Goal: Book appointment/travel/reservation

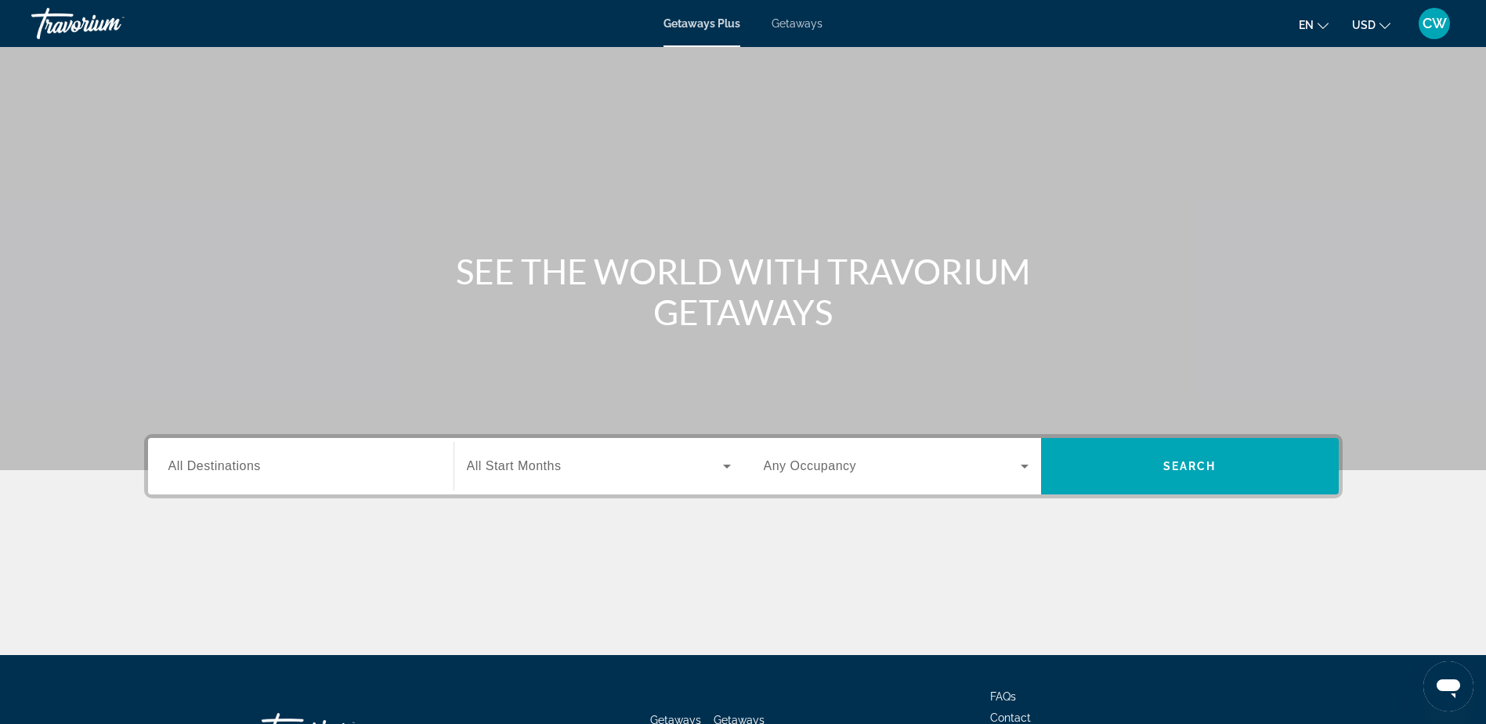
click at [797, 20] on span "Getaways" at bounding box center [797, 23] width 51 height 13
click at [271, 468] on input "Destination All Destinations" at bounding box center [300, 466] width 265 height 19
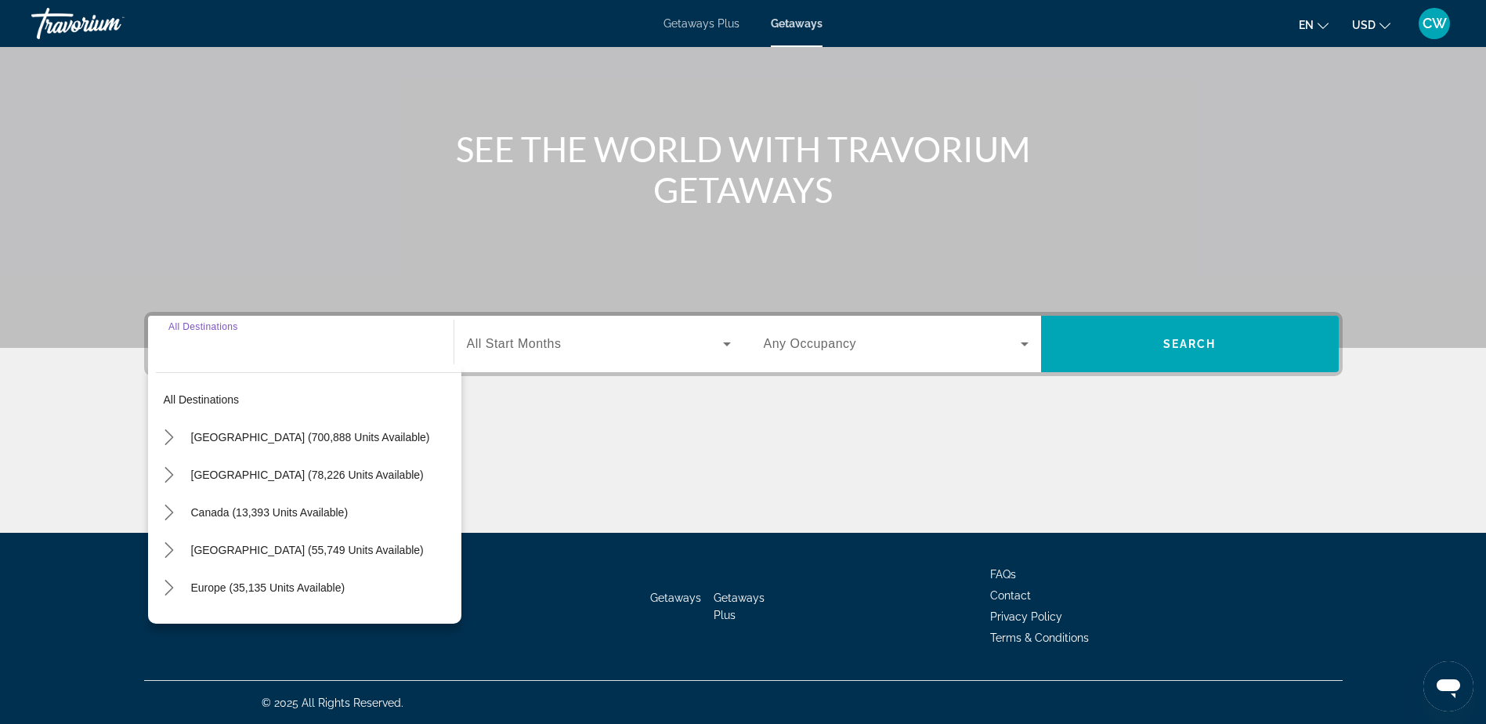
scroll to position [123, 0]
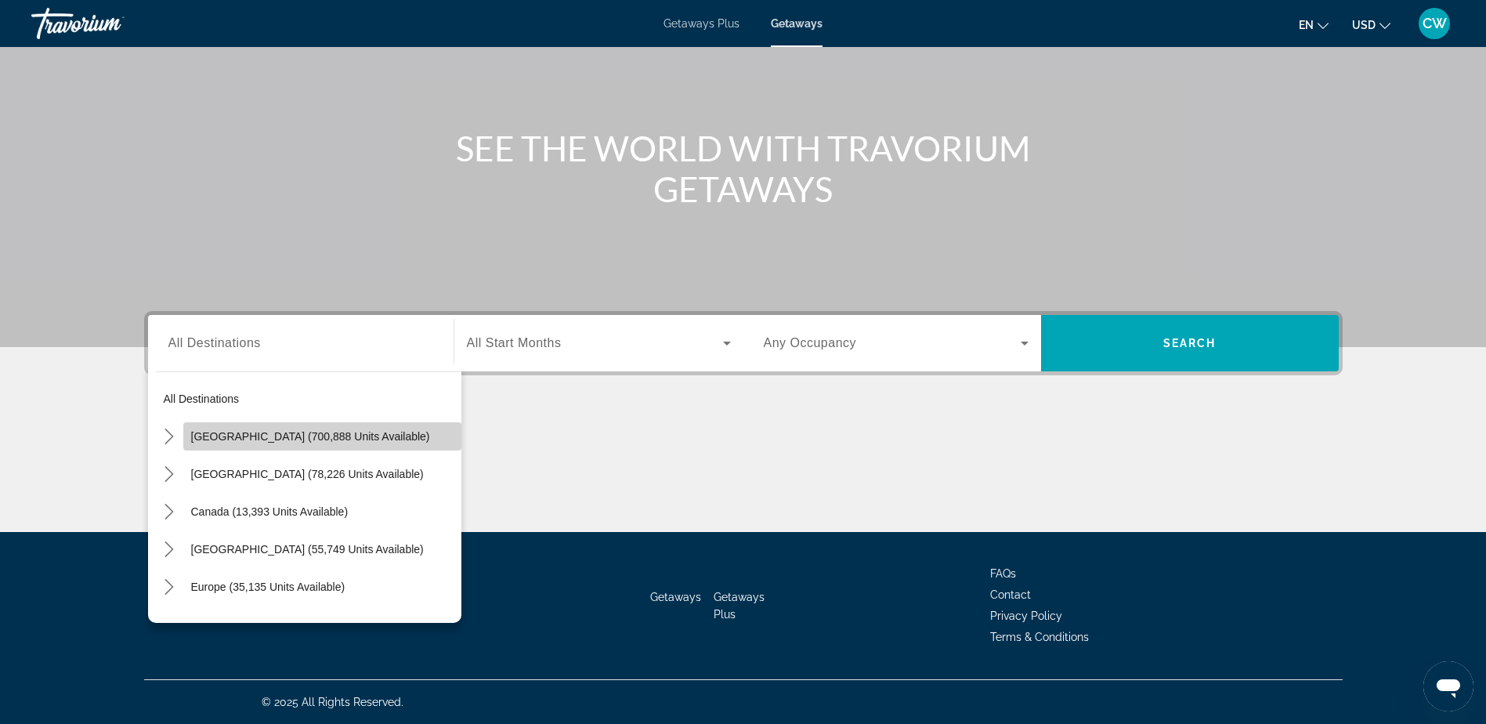
click at [335, 433] on span "[GEOGRAPHIC_DATA] (700,888 units available)" at bounding box center [310, 436] width 239 height 13
type input "**********"
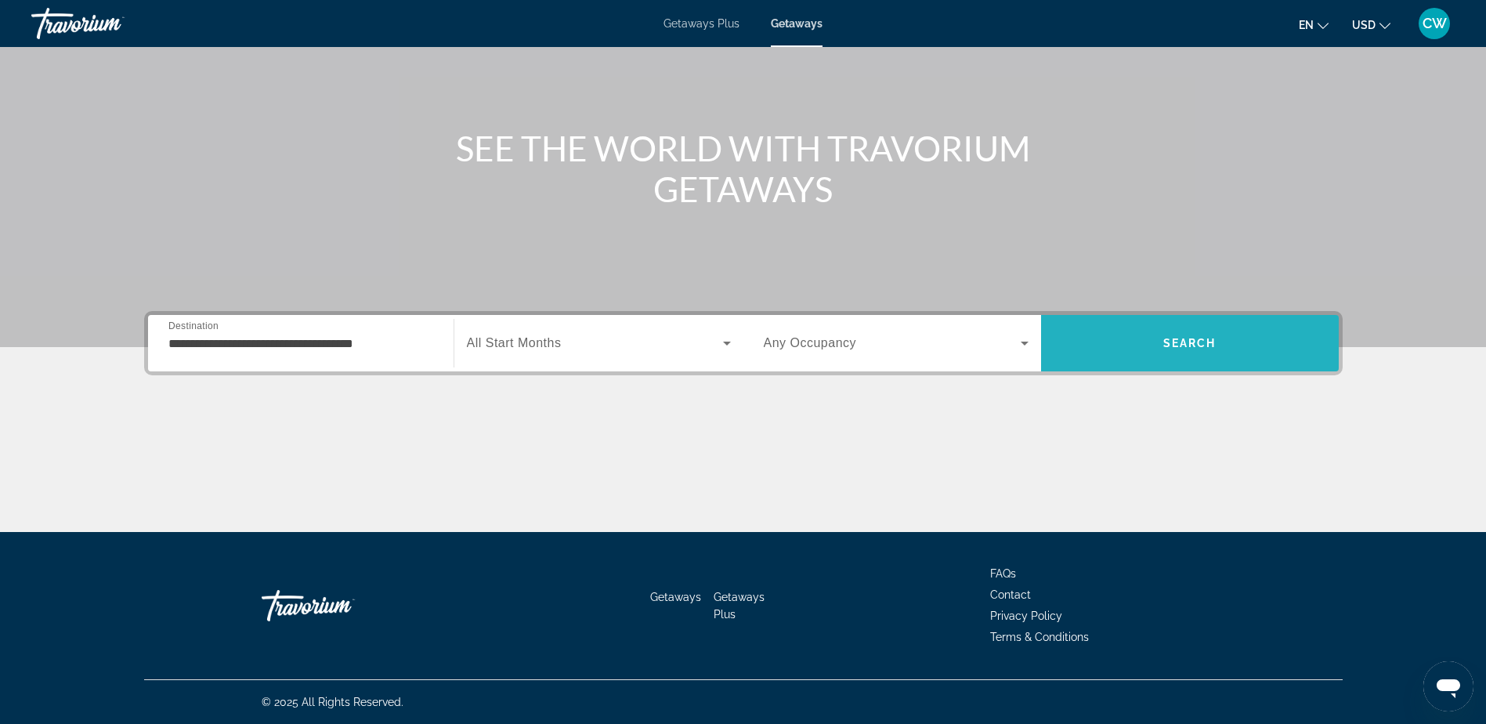
click at [1183, 331] on span "Search" at bounding box center [1190, 343] width 298 height 38
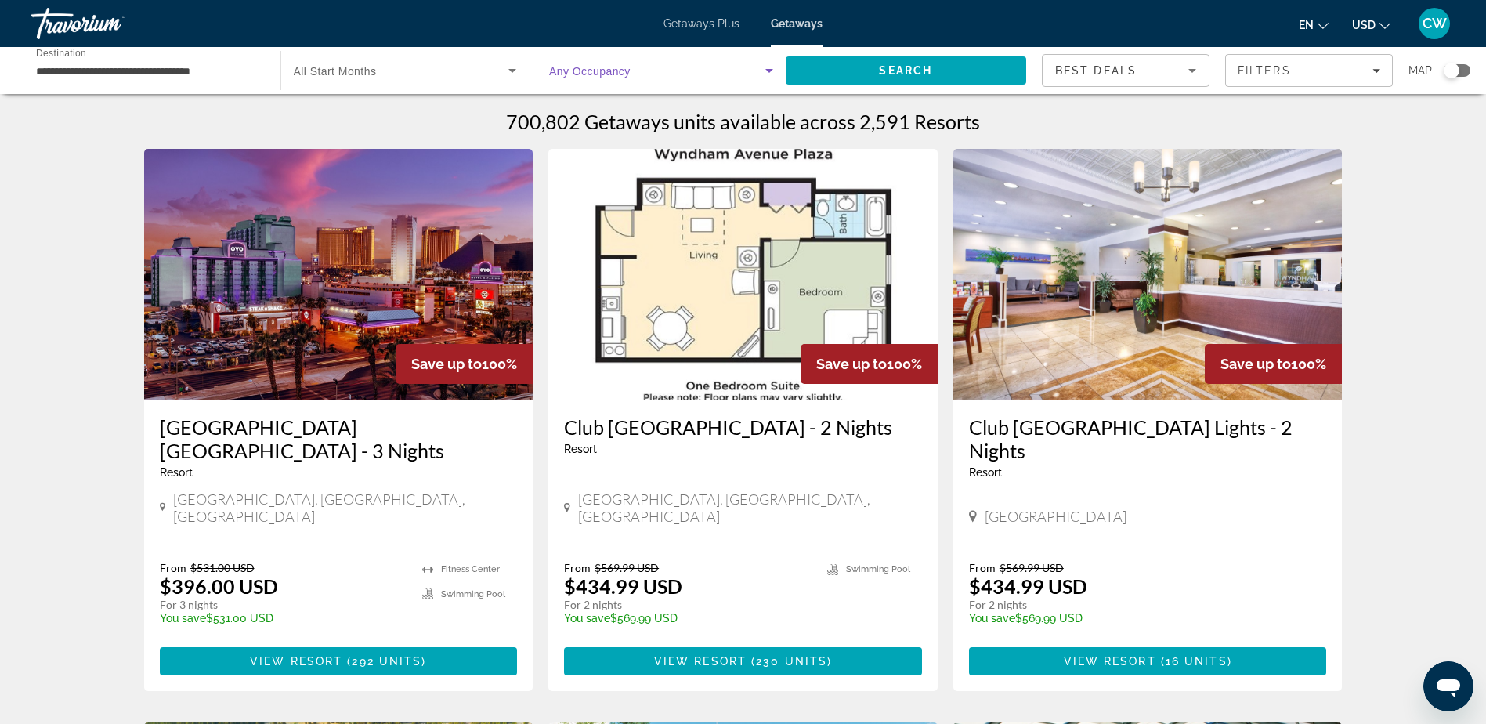
click at [765, 68] on icon "Search widget" at bounding box center [769, 70] width 19 height 19
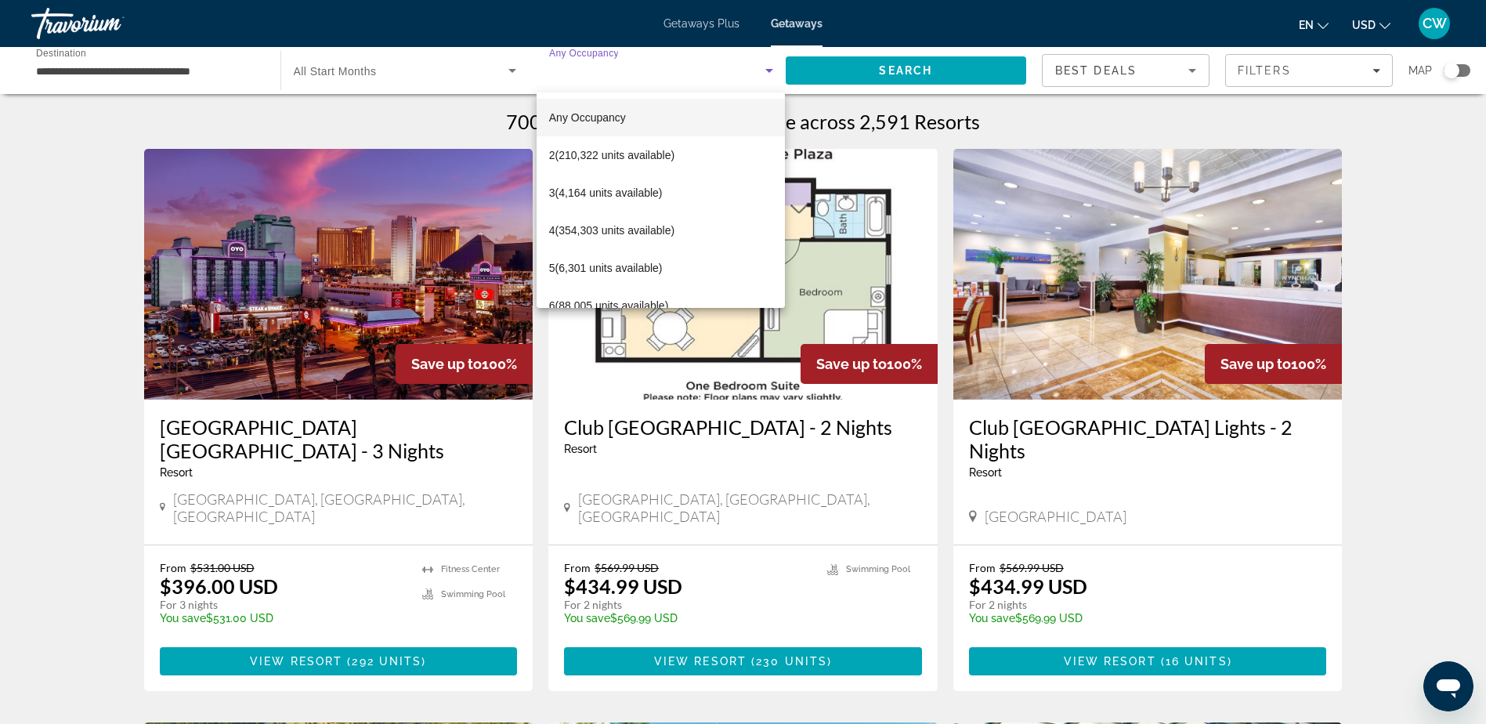
drag, startPoint x: 2, startPoint y: 131, endPoint x: 10, endPoint y: 118, distance: 14.8
click at [6, 129] on div at bounding box center [743, 362] width 1486 height 724
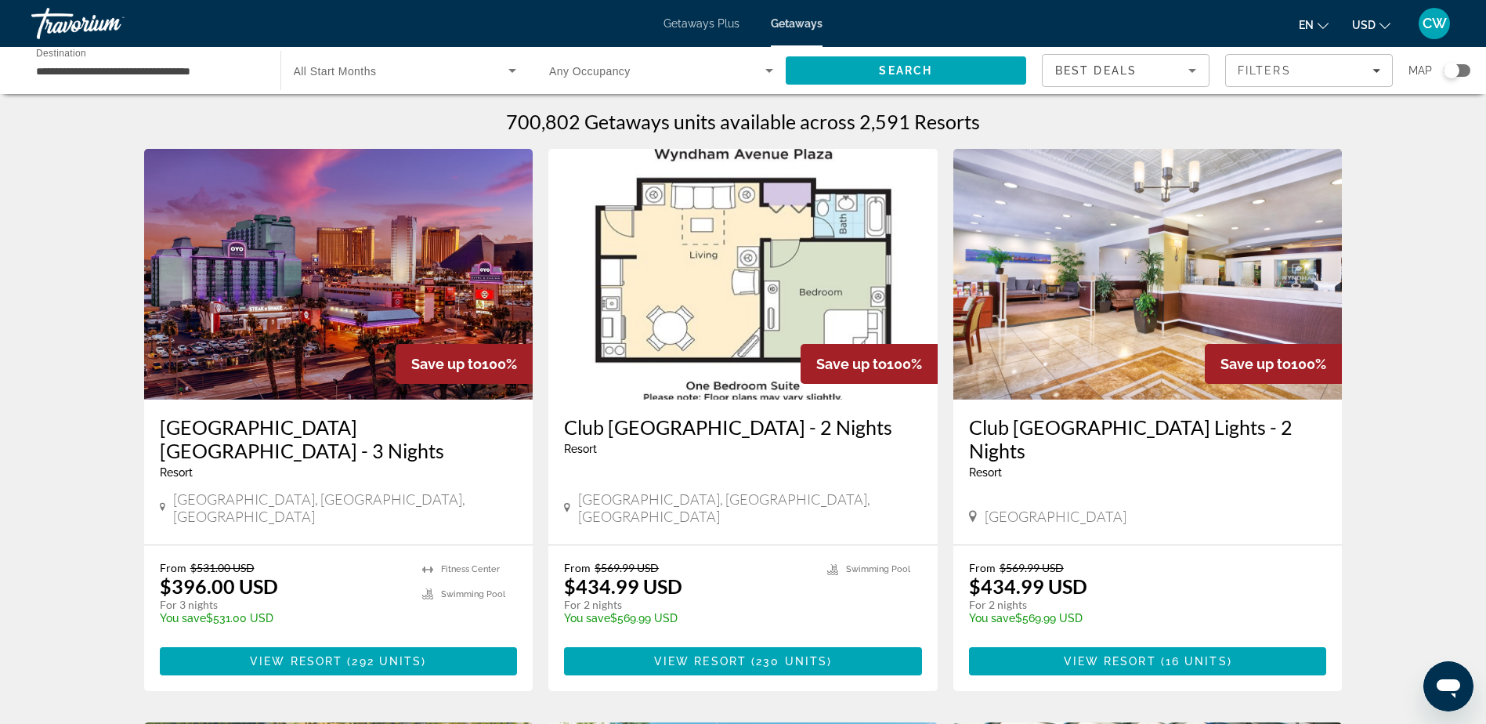
click at [788, 19] on span "Getaways" at bounding box center [797, 23] width 52 height 13
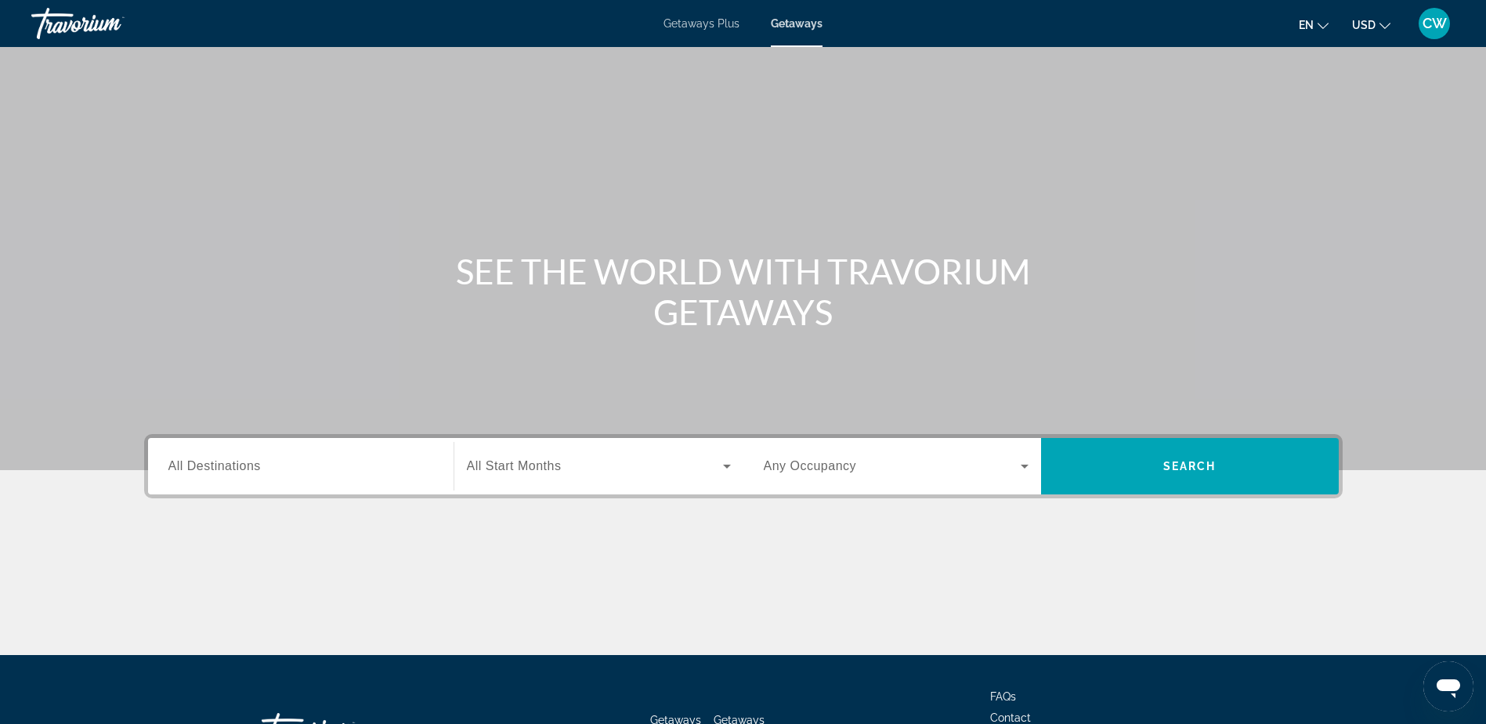
click at [378, 468] on input "Destination All Destinations" at bounding box center [300, 466] width 265 height 19
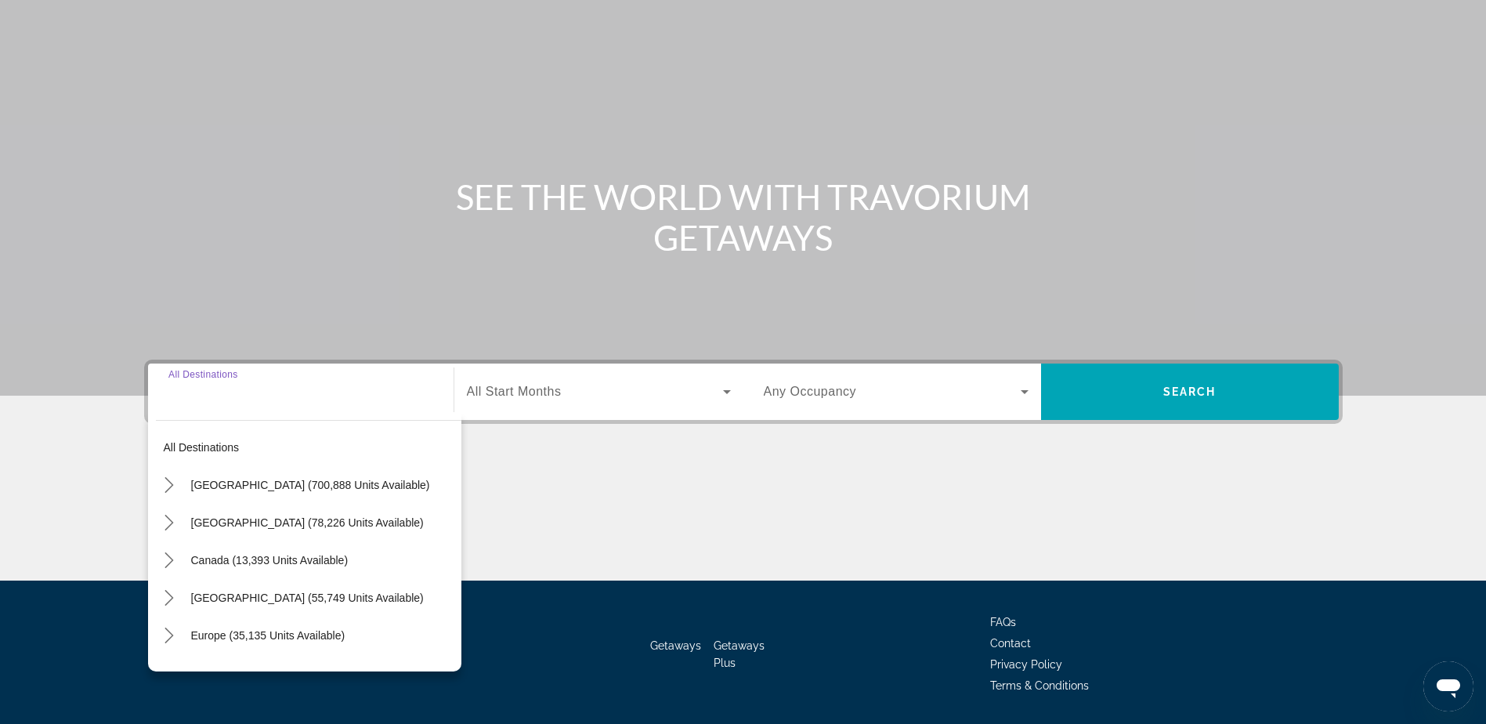
scroll to position [123, 0]
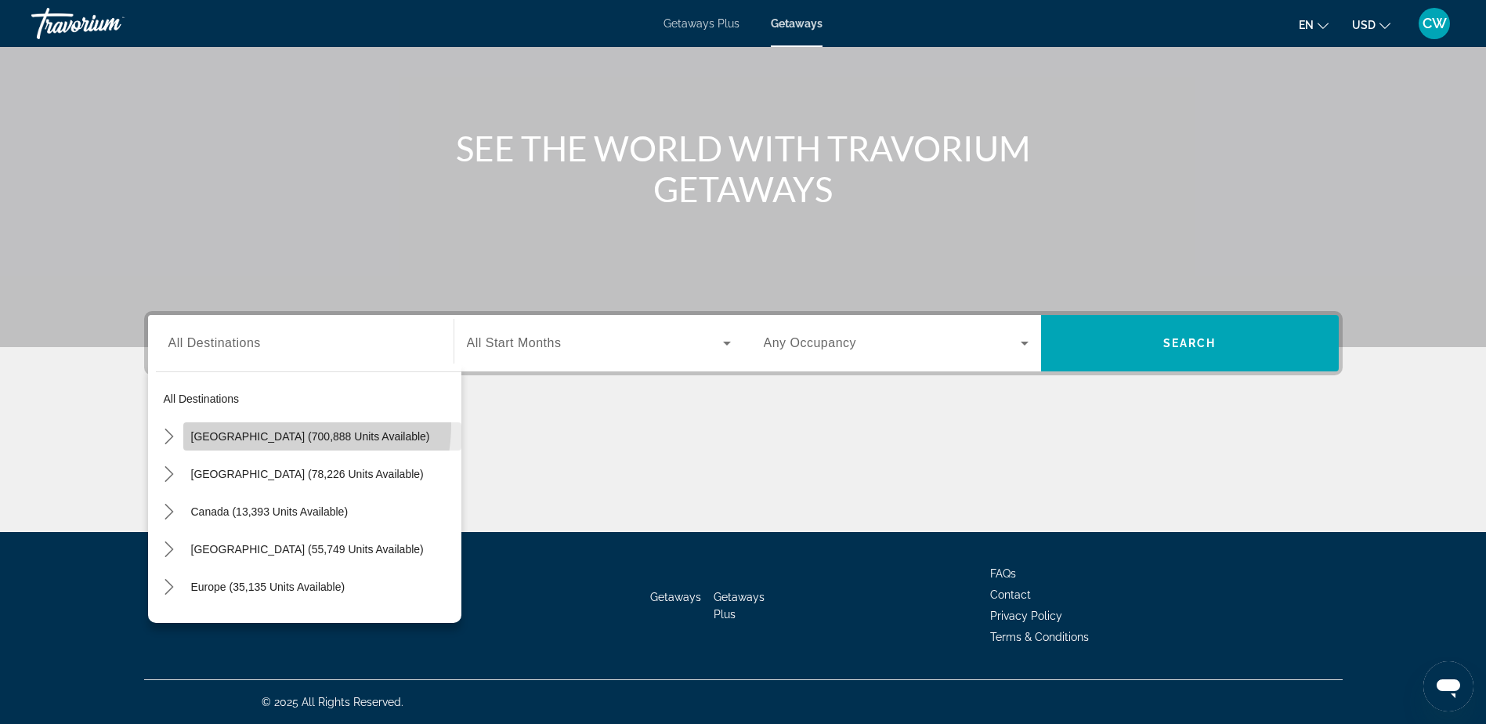
click at [273, 425] on span "Select destination: United States (700,888 units available)" at bounding box center [322, 436] width 278 height 38
type input "**********"
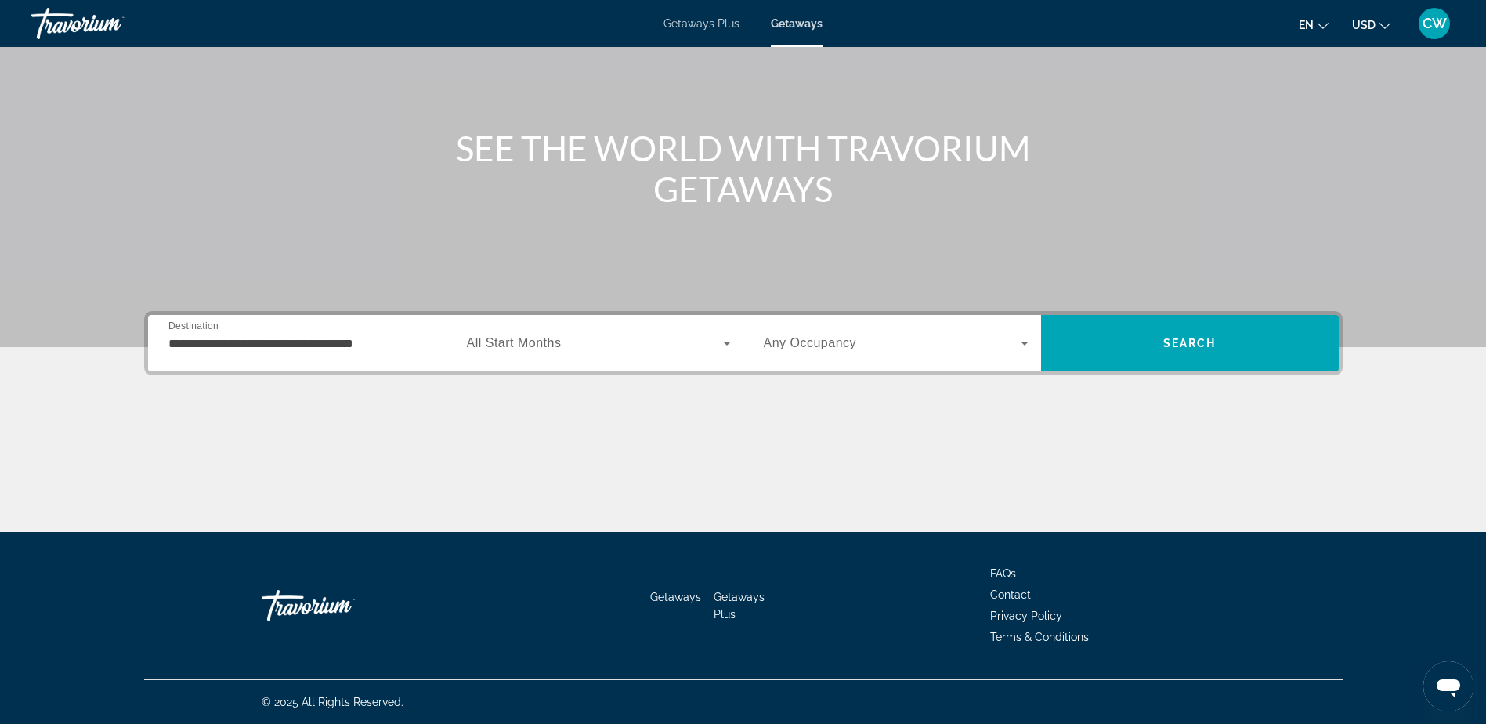
click at [691, 353] on div "Search widget" at bounding box center [599, 343] width 264 height 44
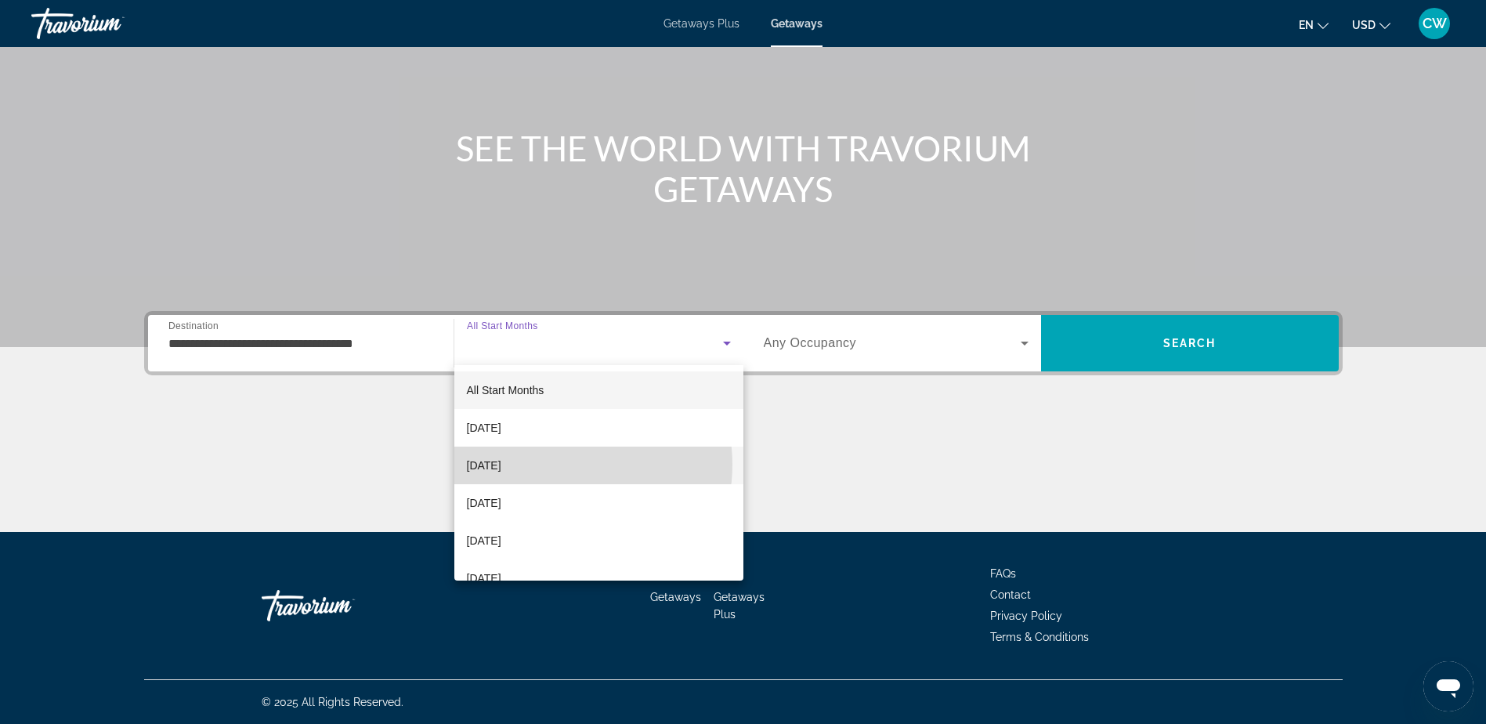
click at [562, 465] on mat-option "[DATE]" at bounding box center [598, 465] width 289 height 38
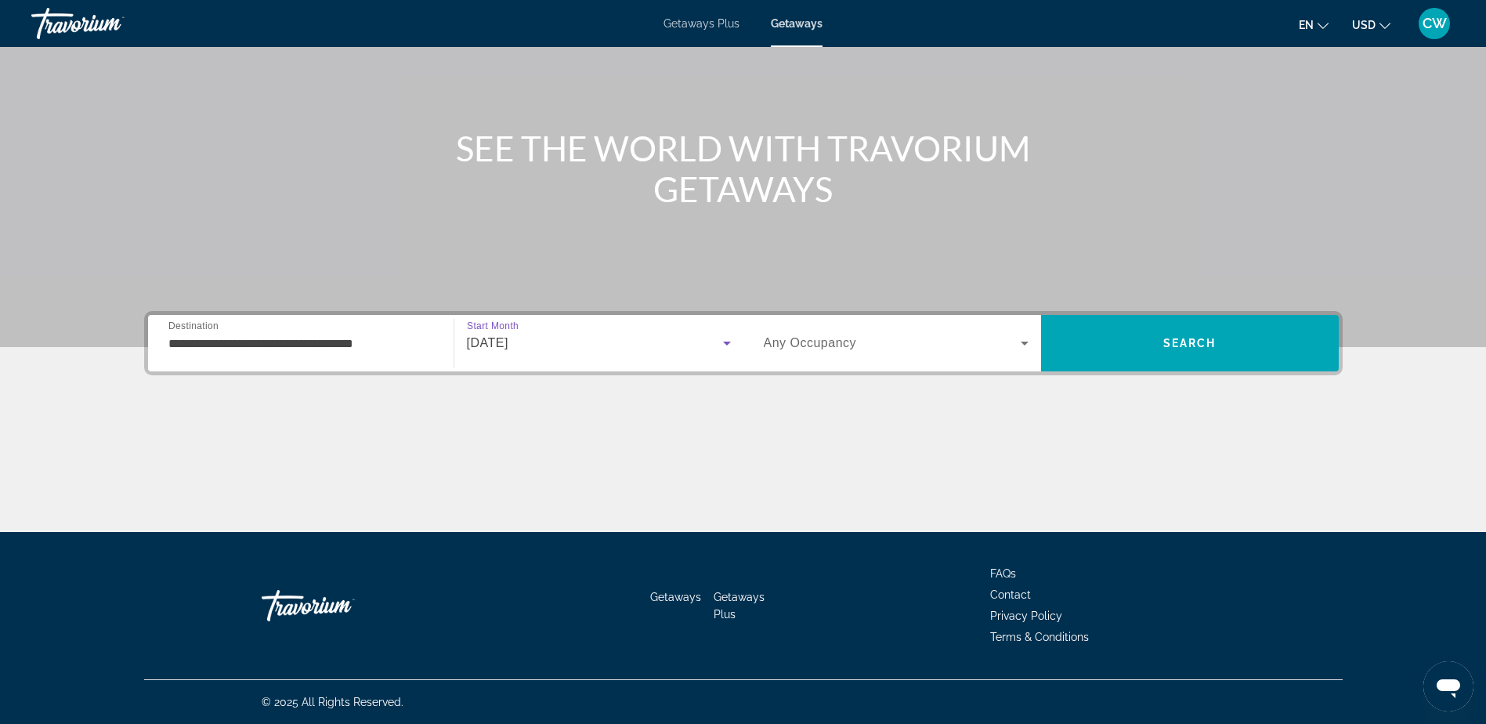
click at [1028, 344] on icon "Search widget" at bounding box center [1024, 343] width 19 height 19
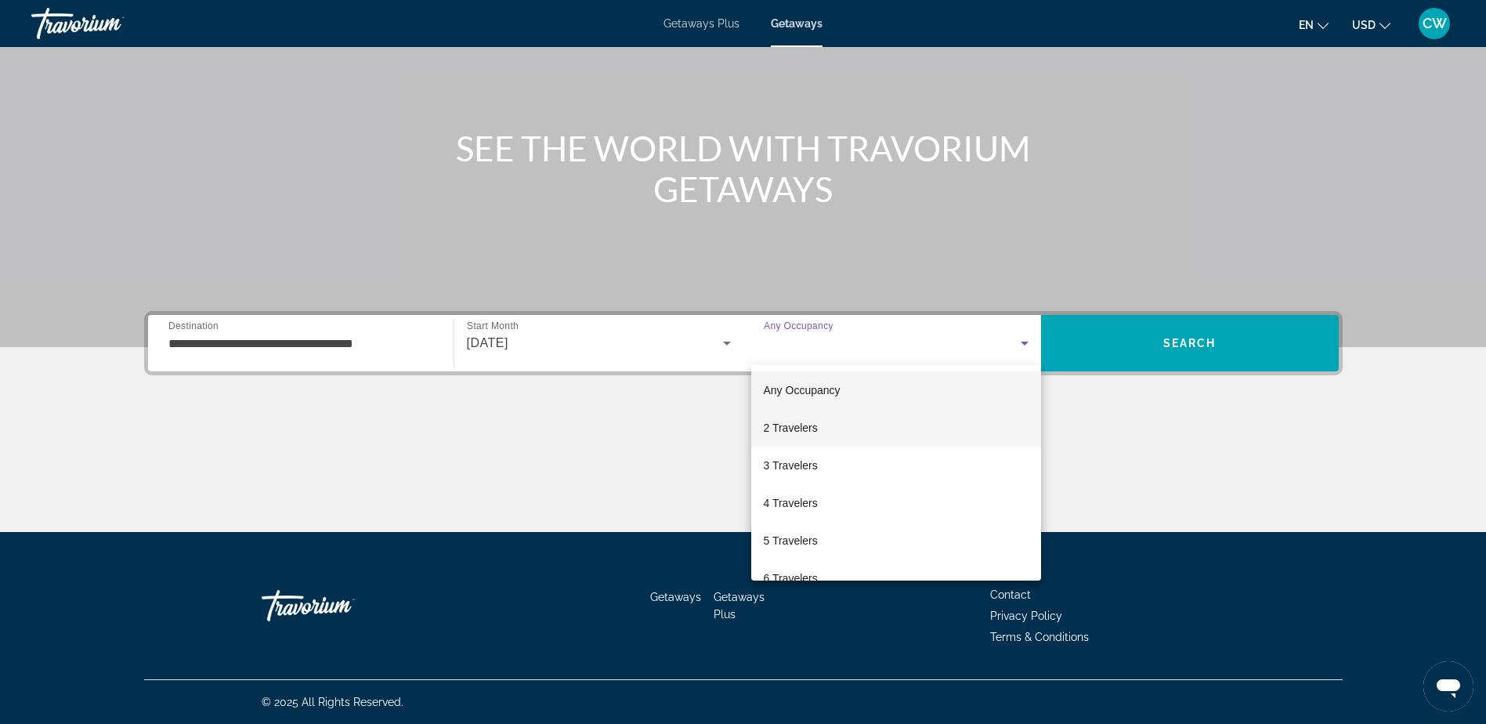
click at [851, 424] on mat-option "2 Travelers" at bounding box center [896, 428] width 290 height 38
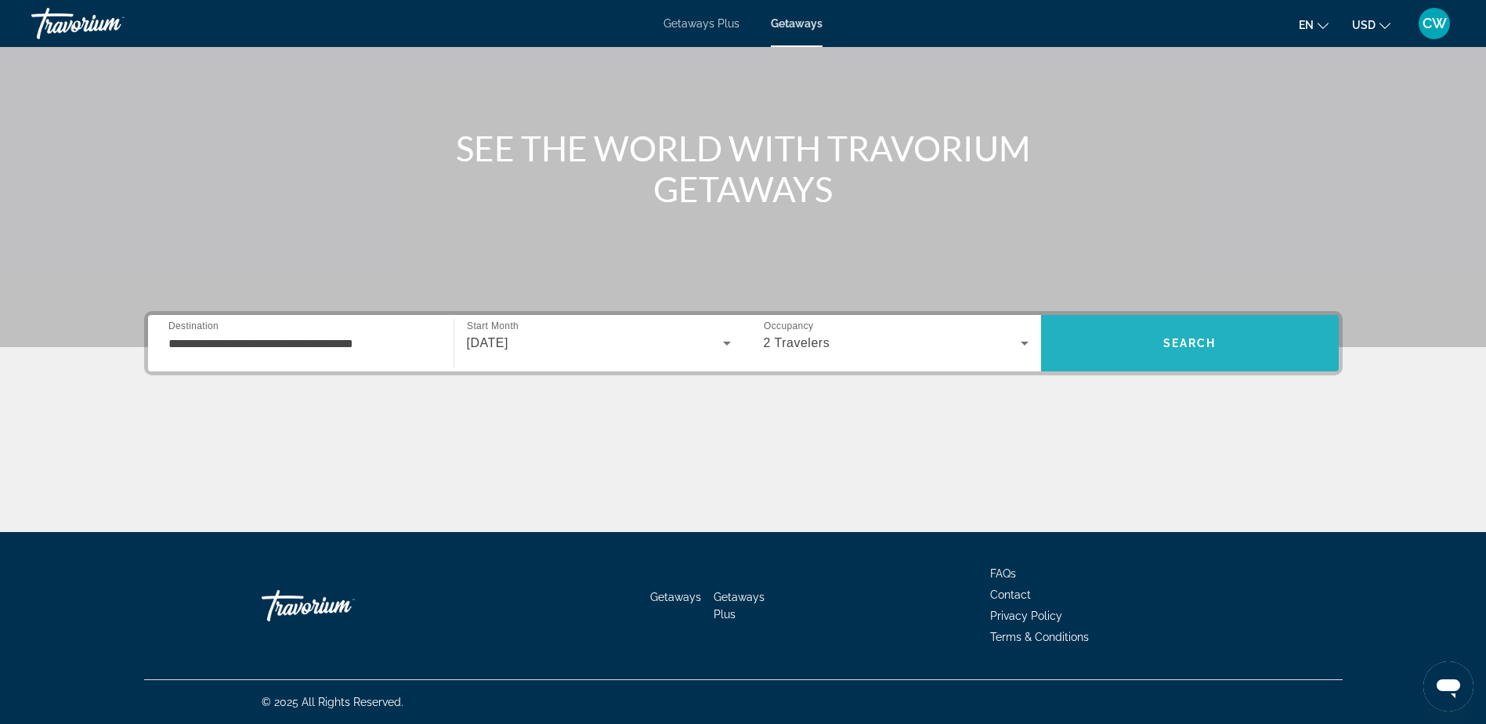
click at [1205, 345] on span "Search" at bounding box center [1189, 343] width 53 height 13
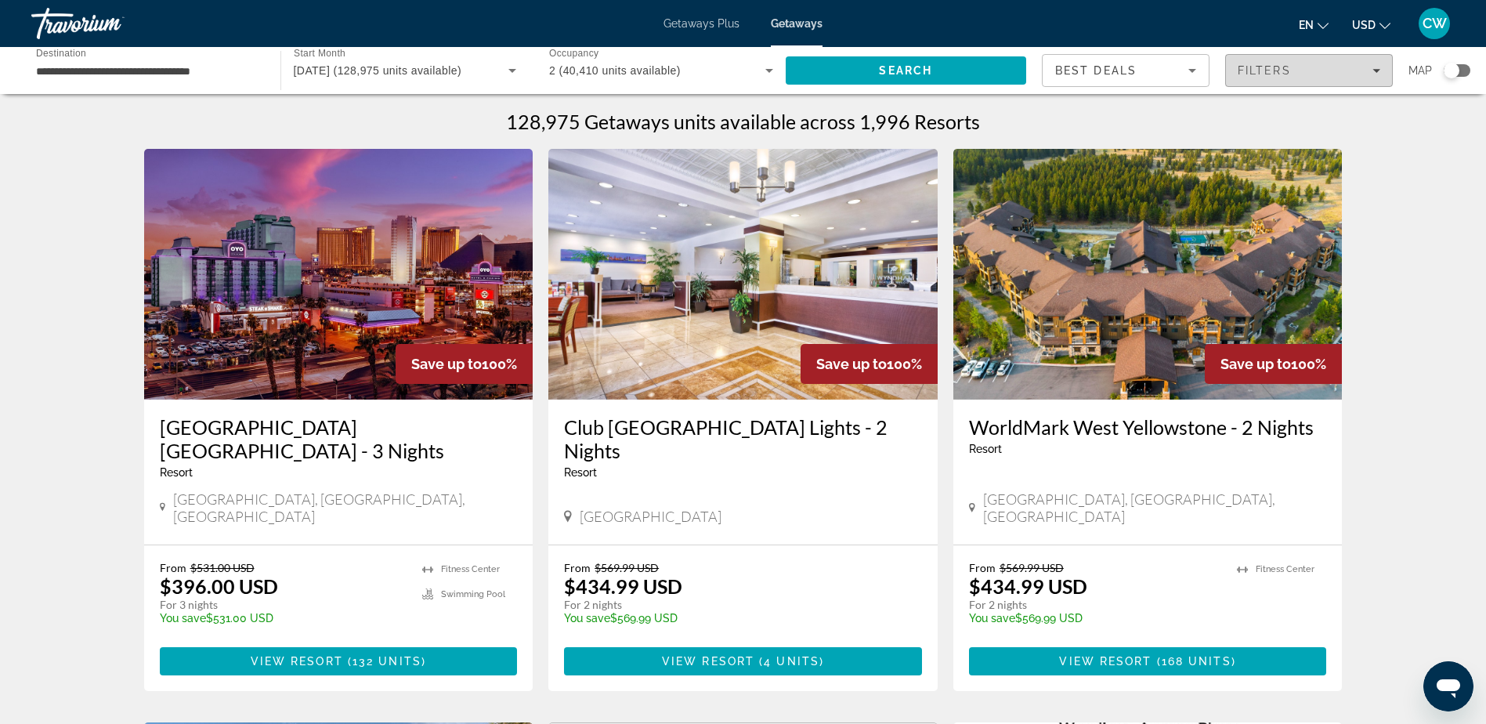
click at [1373, 69] on icon "Filters" at bounding box center [1376, 71] width 8 height 8
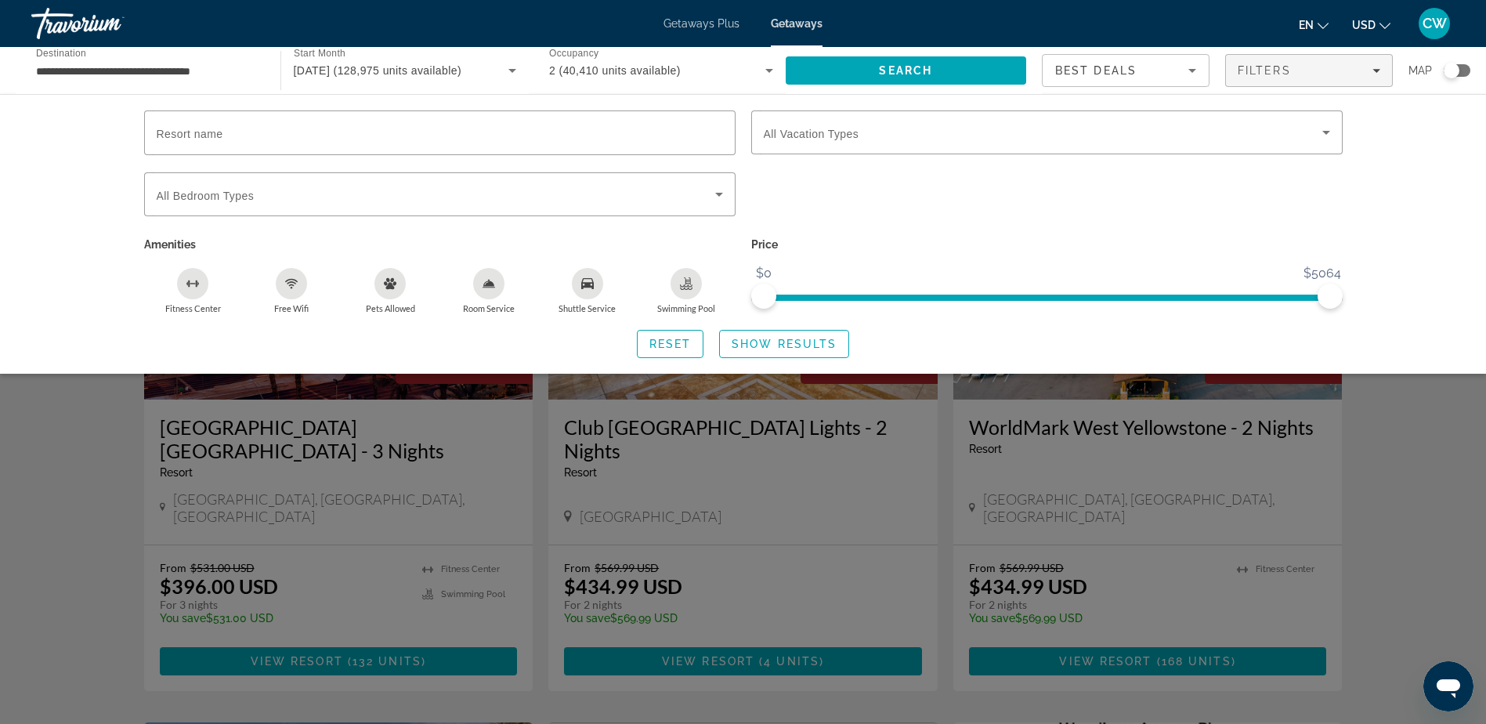
click at [1386, 475] on div "Search widget" at bounding box center [743, 479] width 1486 height 489
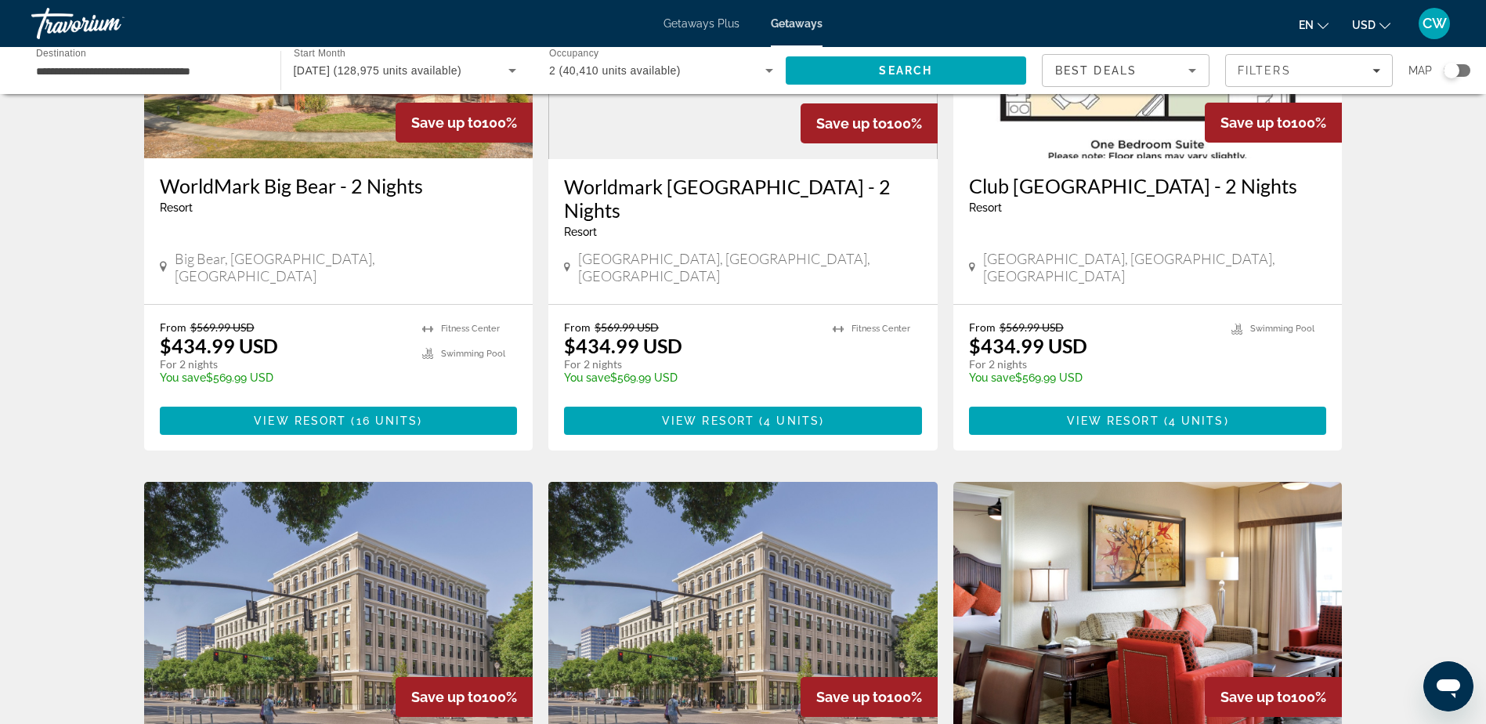
scroll to position [783, 0]
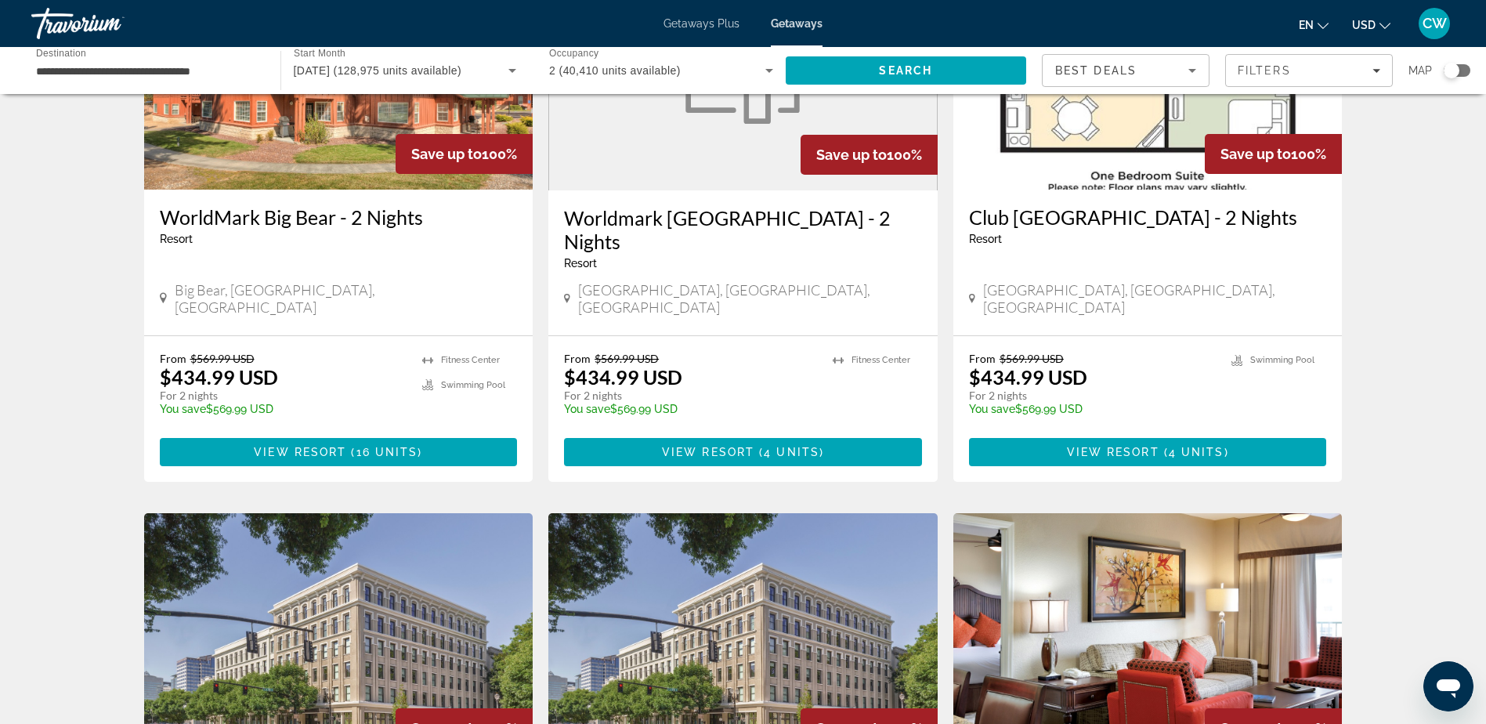
click at [1199, 68] on icon "Sort by" at bounding box center [1192, 70] width 19 height 19
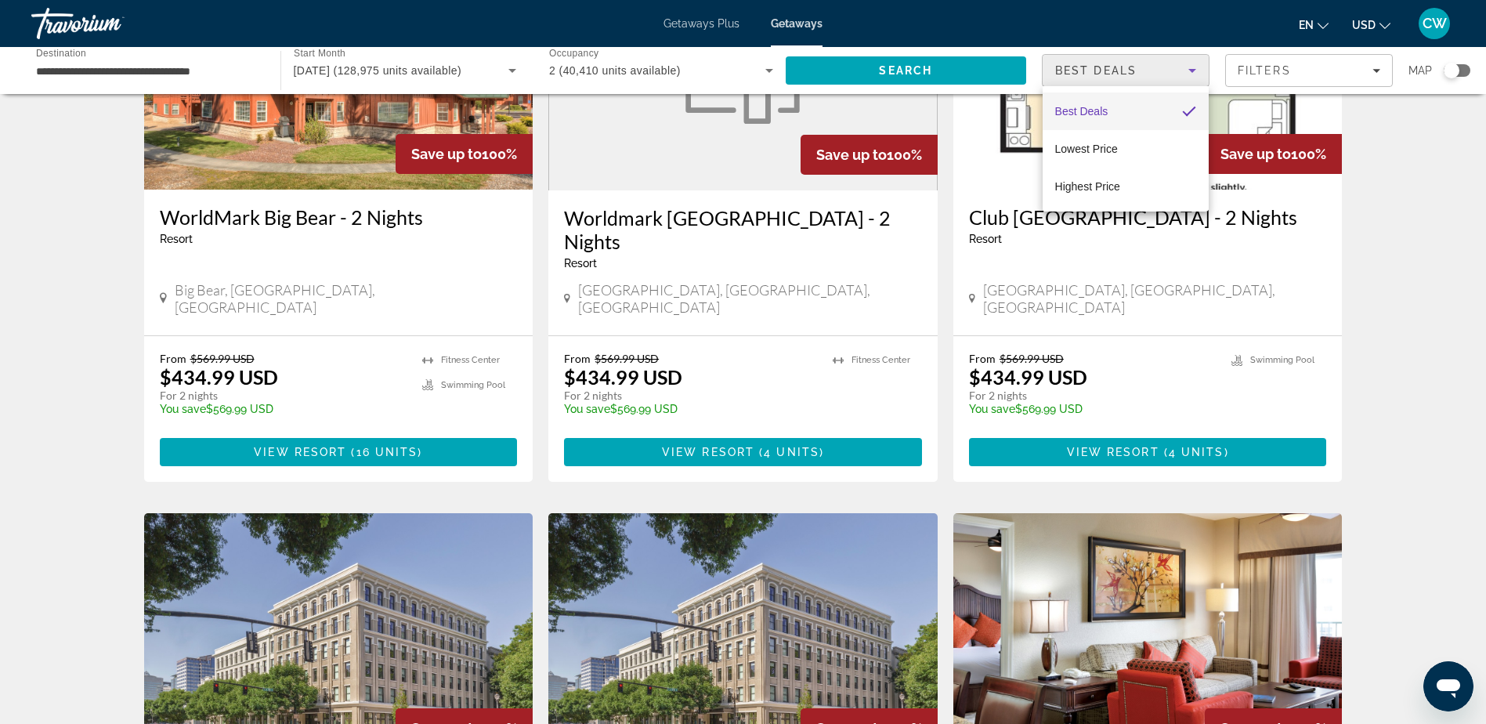
click at [1389, 68] on div at bounding box center [743, 362] width 1486 height 724
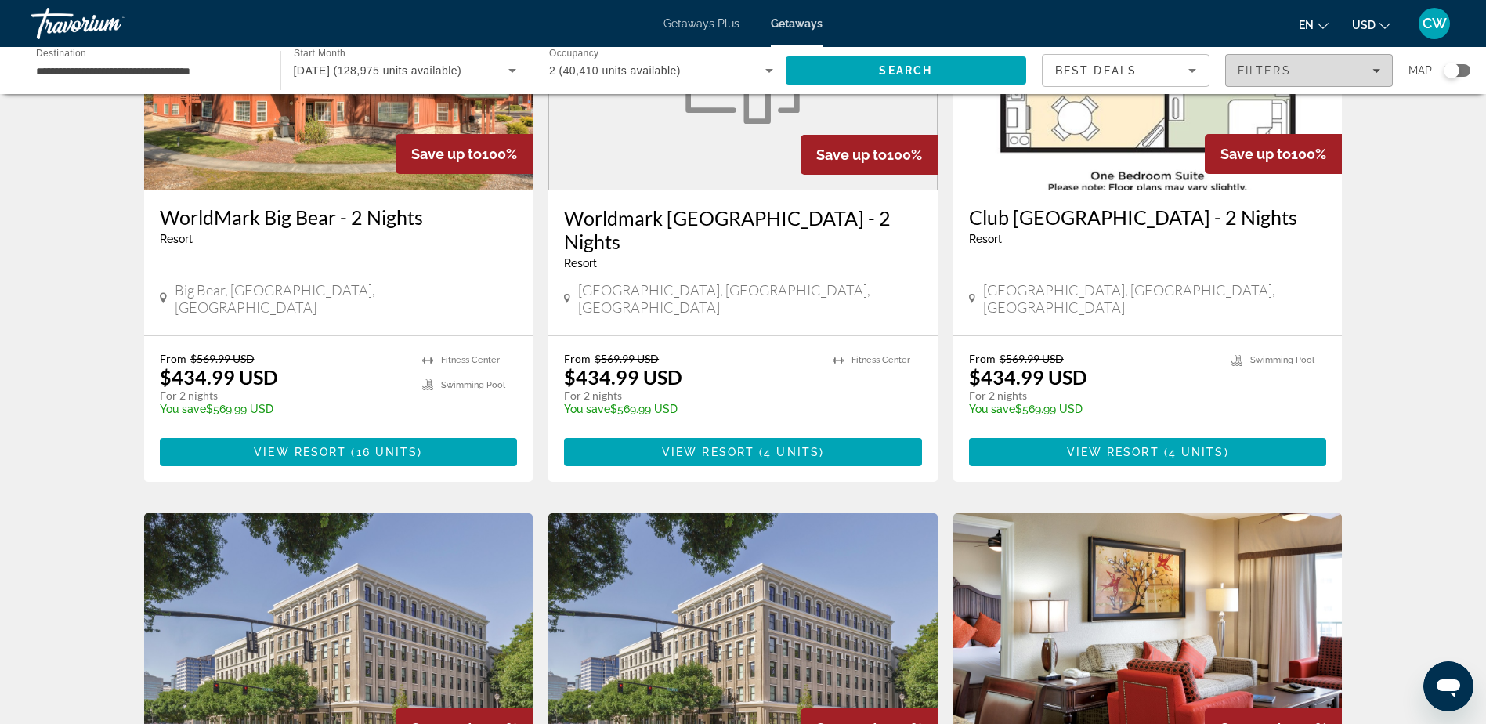
click at [1381, 68] on span "Filters" at bounding box center [1309, 71] width 166 height 38
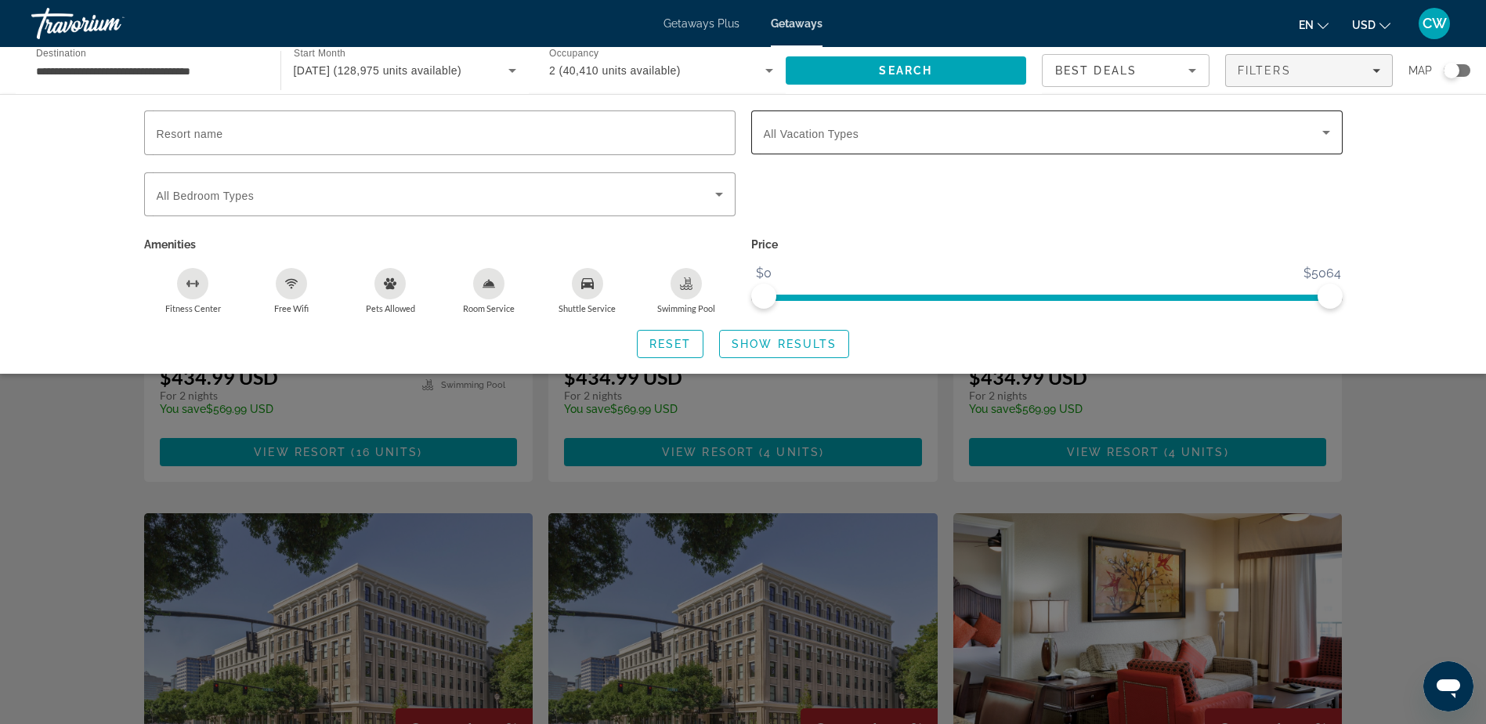
click at [1324, 128] on icon "Search widget" at bounding box center [1326, 132] width 19 height 19
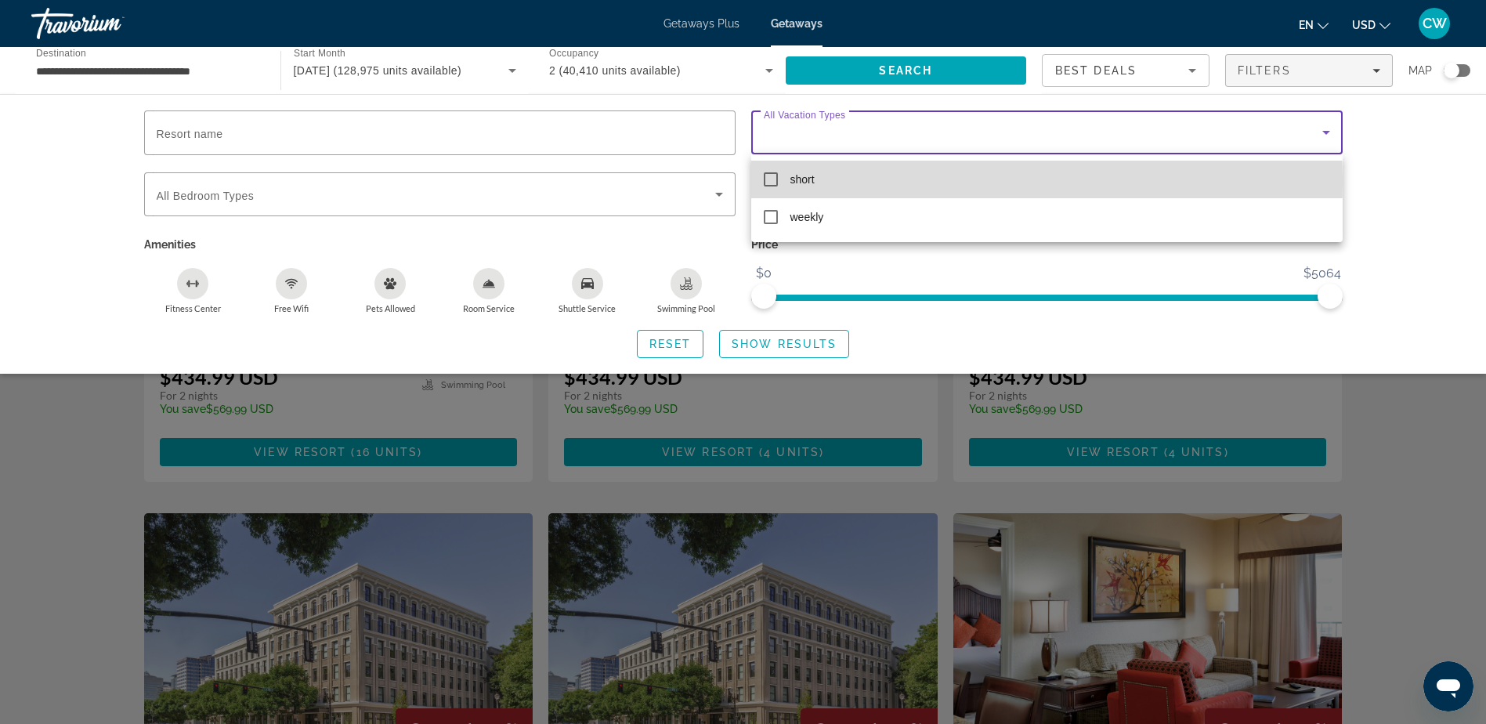
click at [782, 180] on mat-option "short" at bounding box center [1046, 180] width 591 height 38
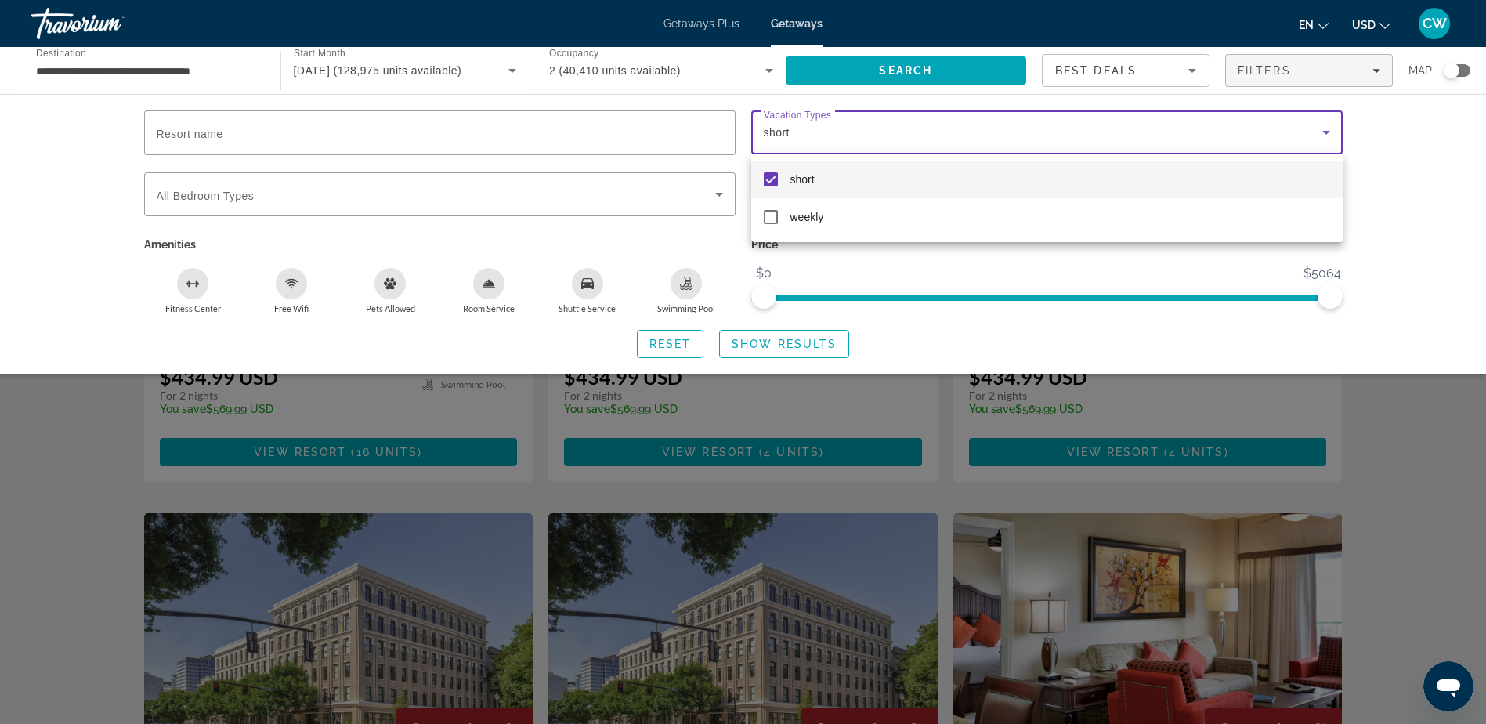
click at [1396, 128] on div at bounding box center [743, 362] width 1486 height 724
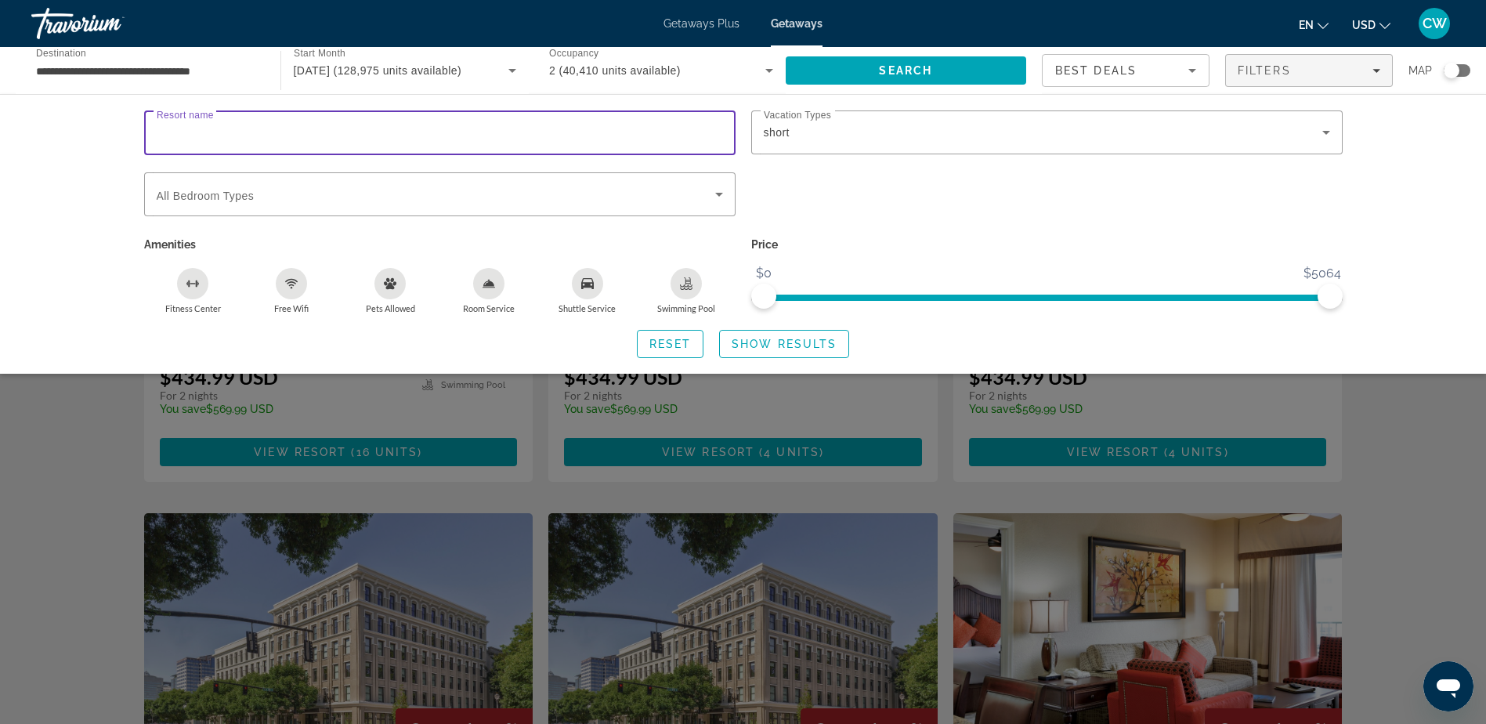
click at [549, 140] on input "Resort name" at bounding box center [440, 133] width 566 height 19
click at [868, 51] on div "Search" at bounding box center [914, 70] width 257 height 47
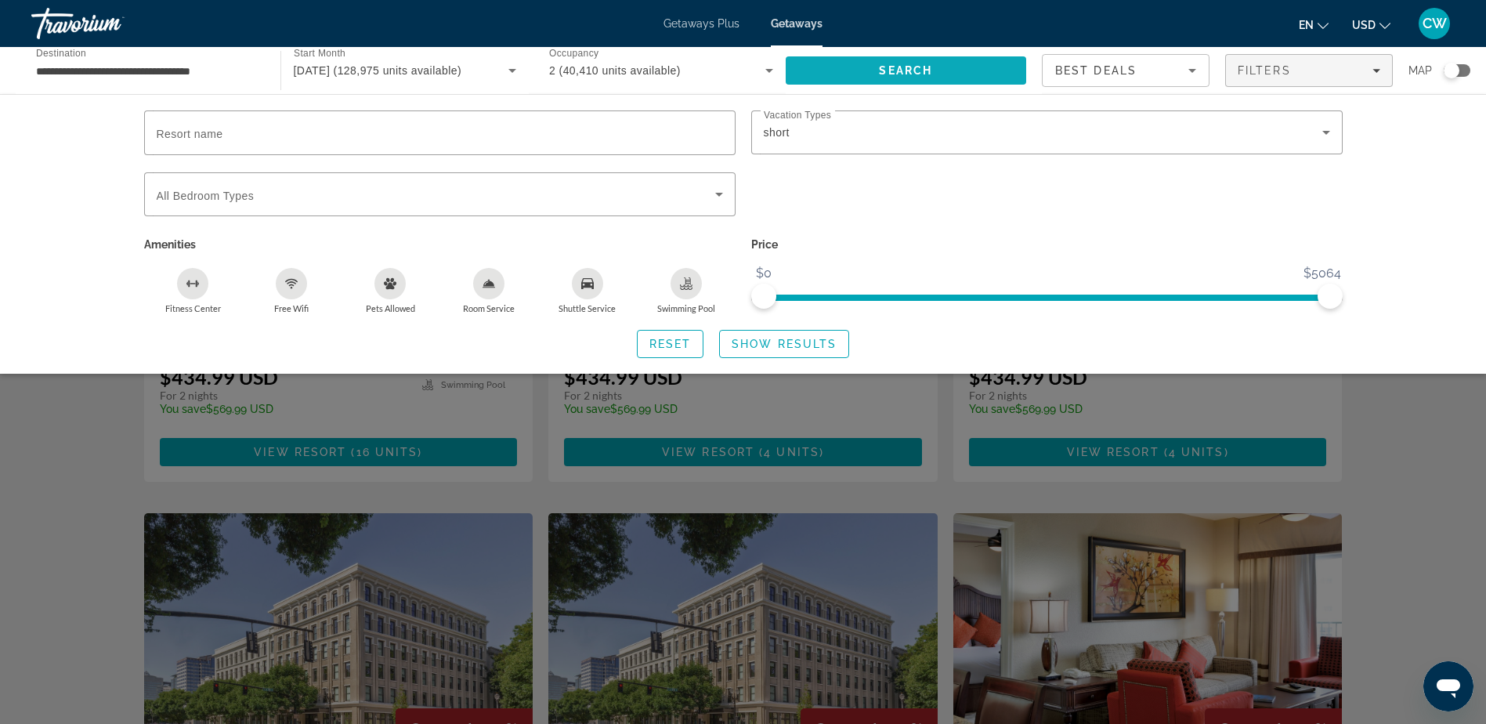
click at [882, 67] on span "Search" at bounding box center [905, 70] width 53 height 13
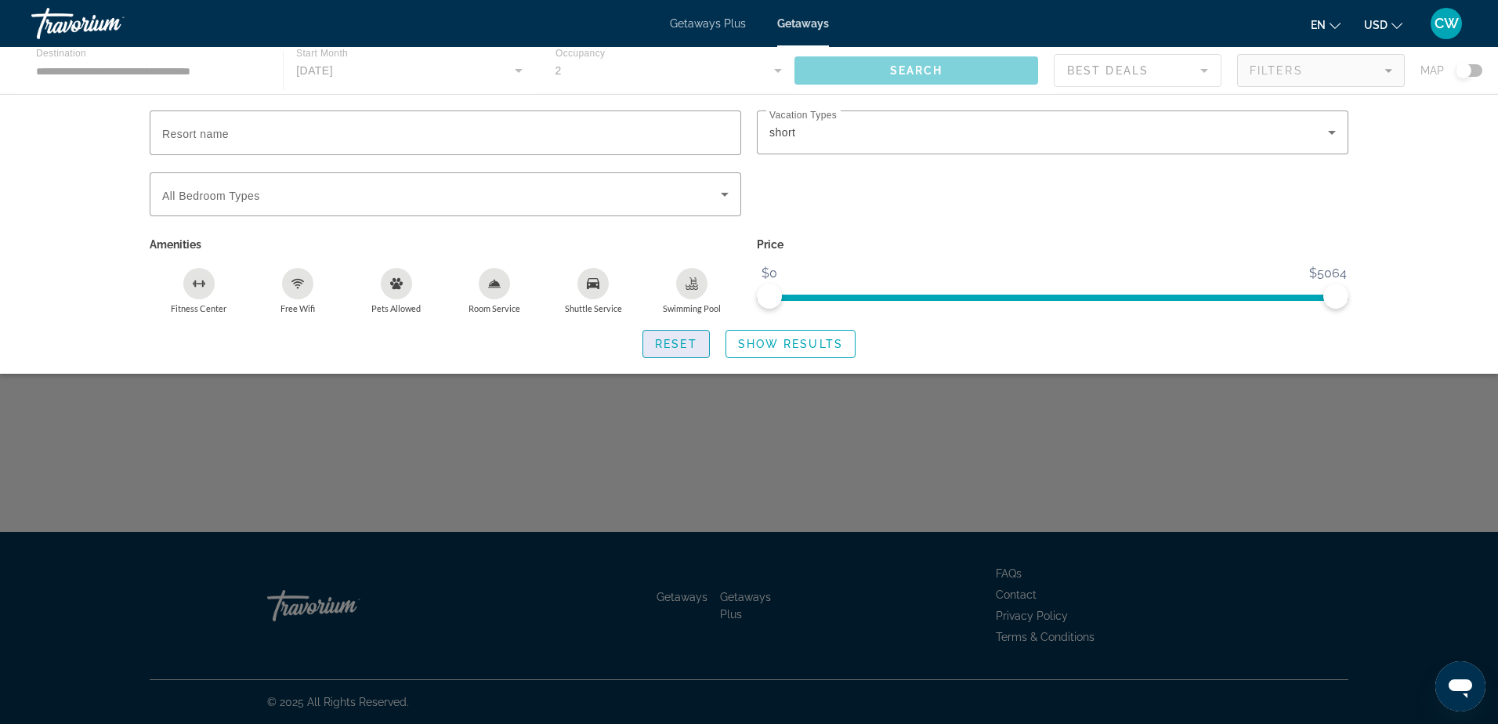
click at [678, 341] on span "Reset" at bounding box center [676, 344] width 42 height 13
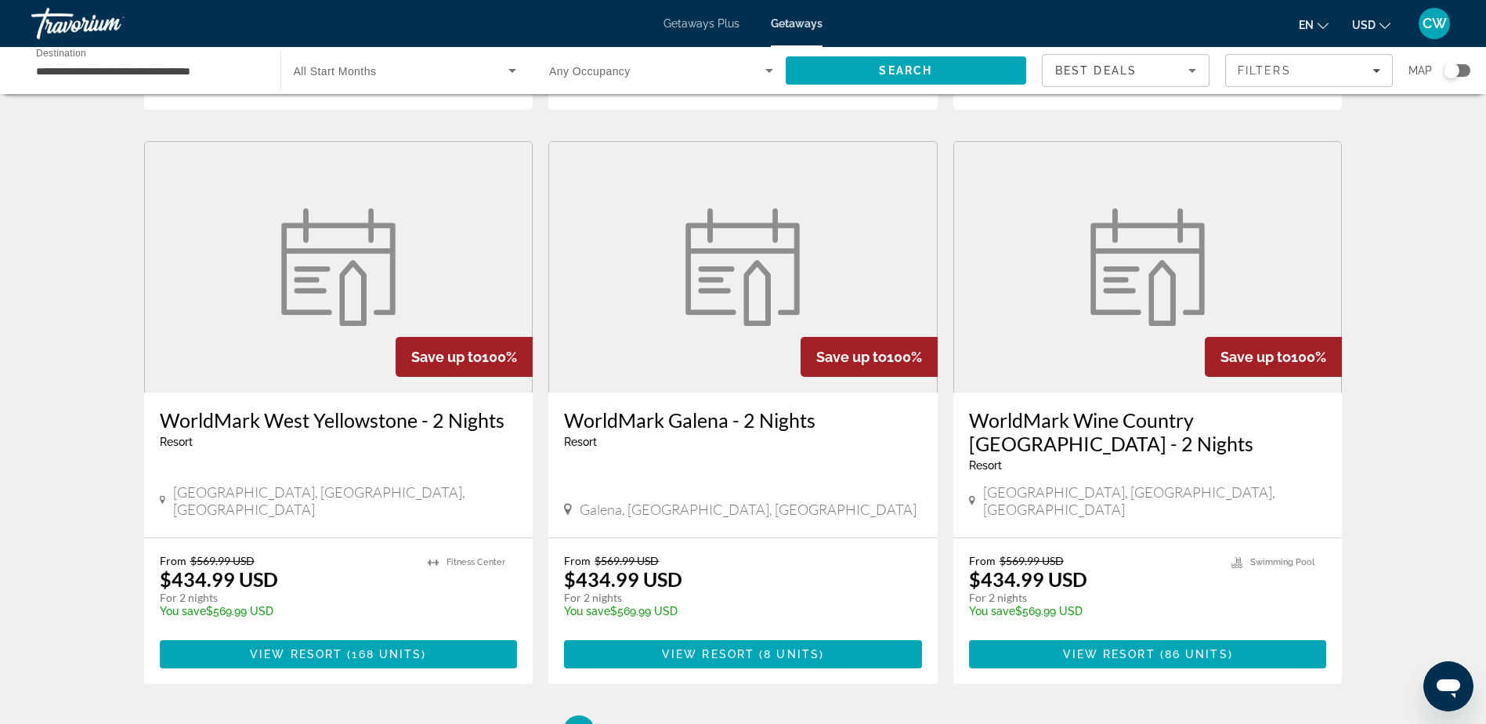
scroll to position [1858, 0]
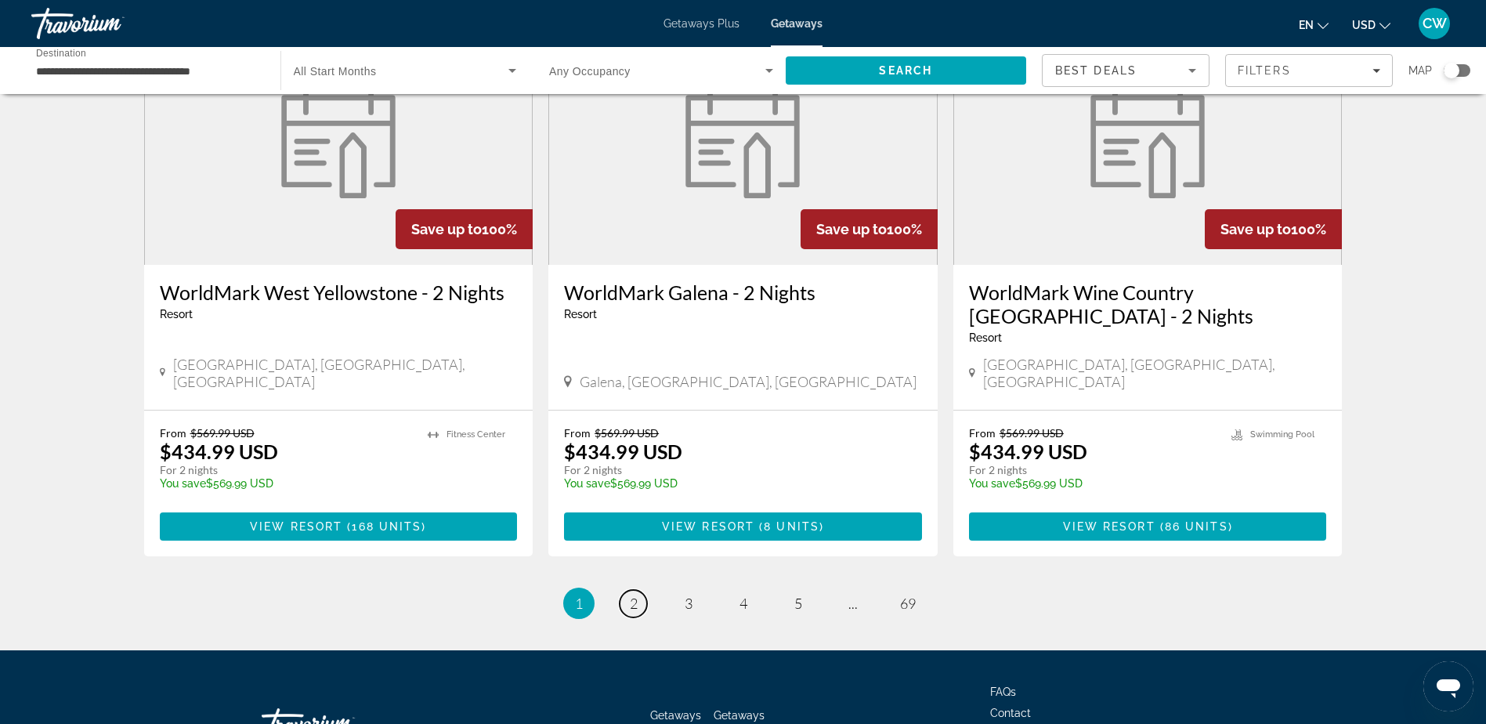
click at [634, 594] on span "2" at bounding box center [634, 602] width 8 height 17
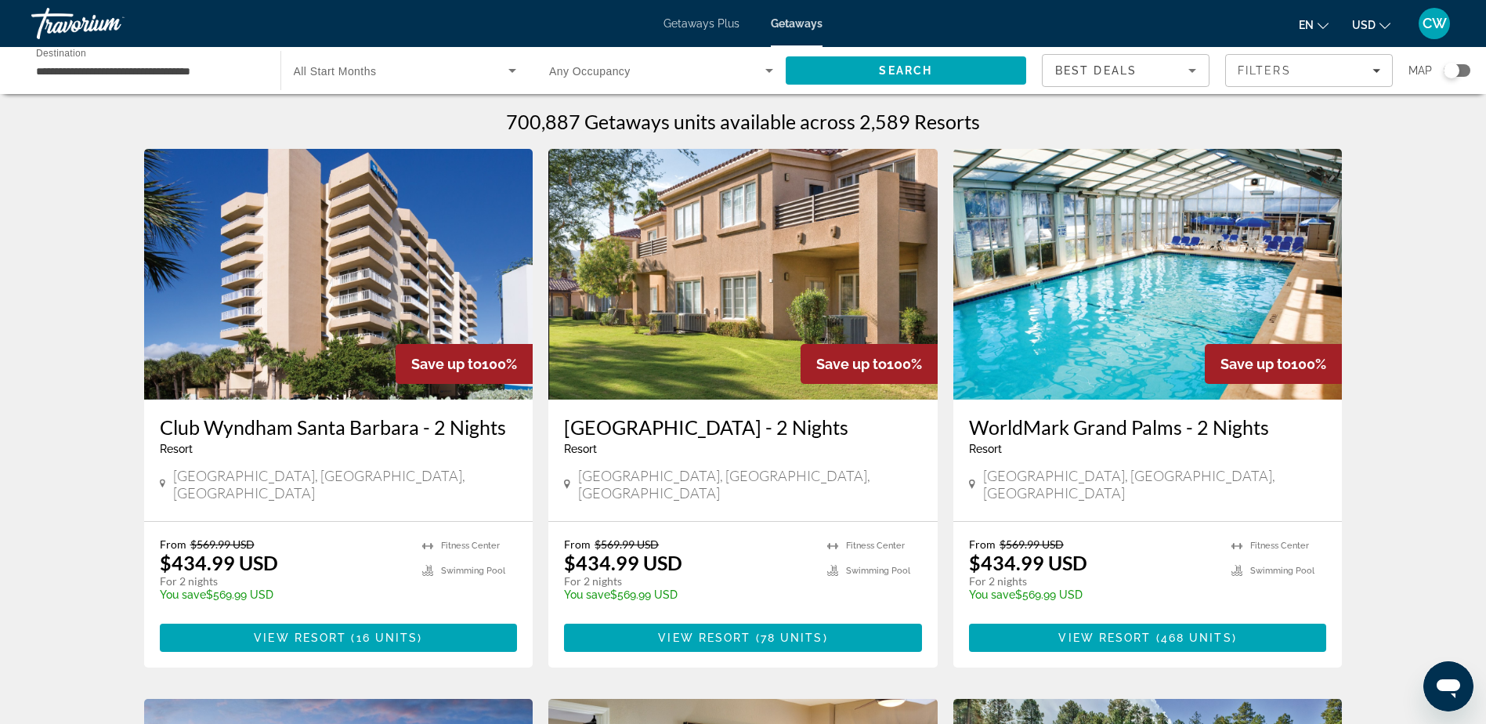
click at [710, 25] on span "Getaways Plus" at bounding box center [701, 23] width 76 height 13
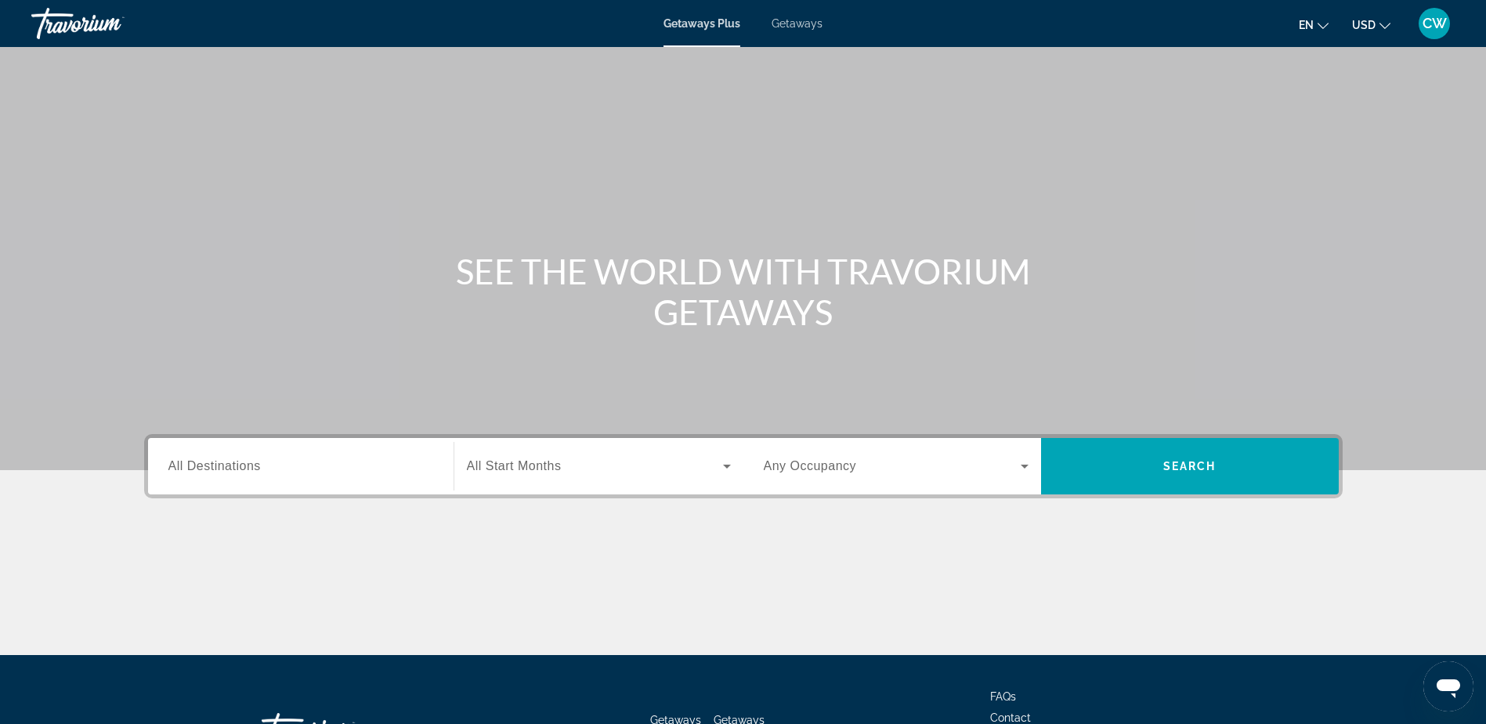
click at [309, 454] on div "Search widget" at bounding box center [300, 466] width 265 height 45
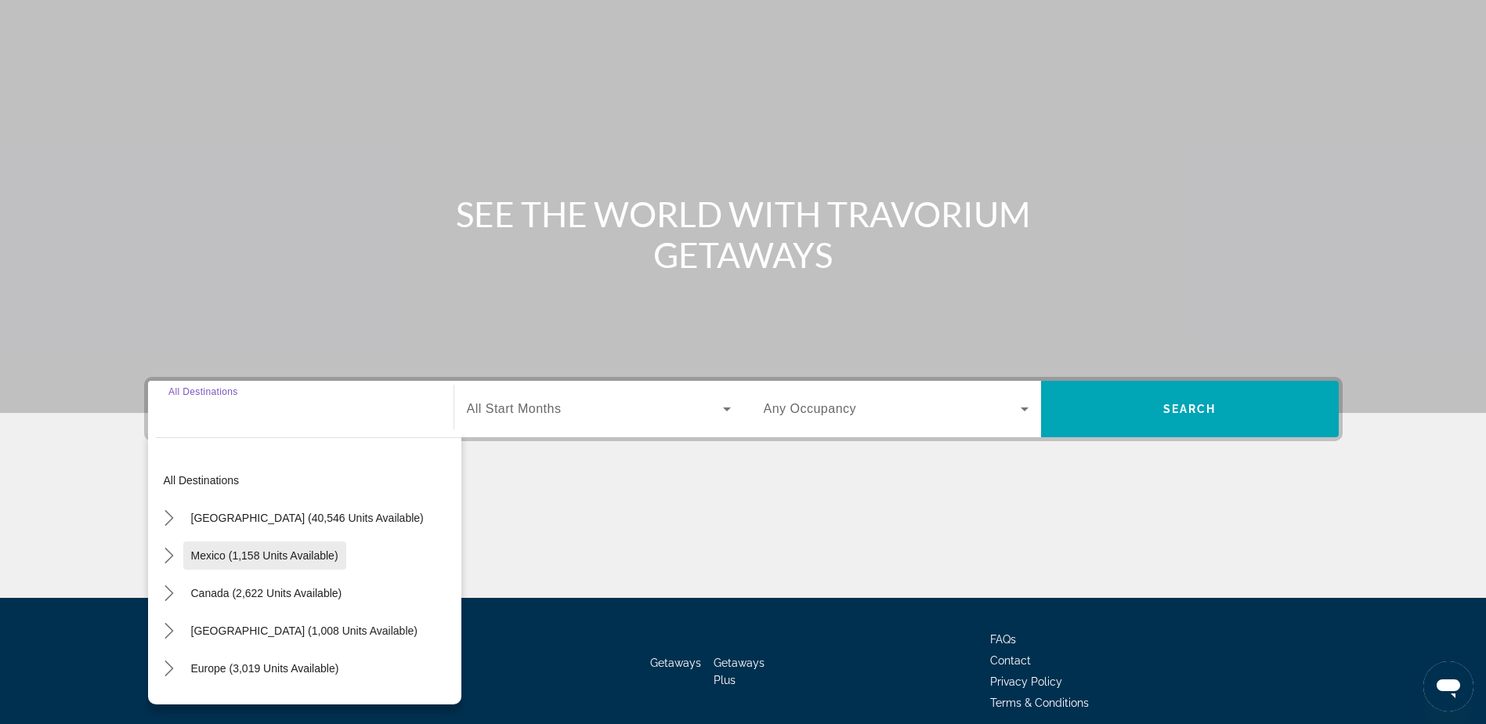
scroll to position [123, 0]
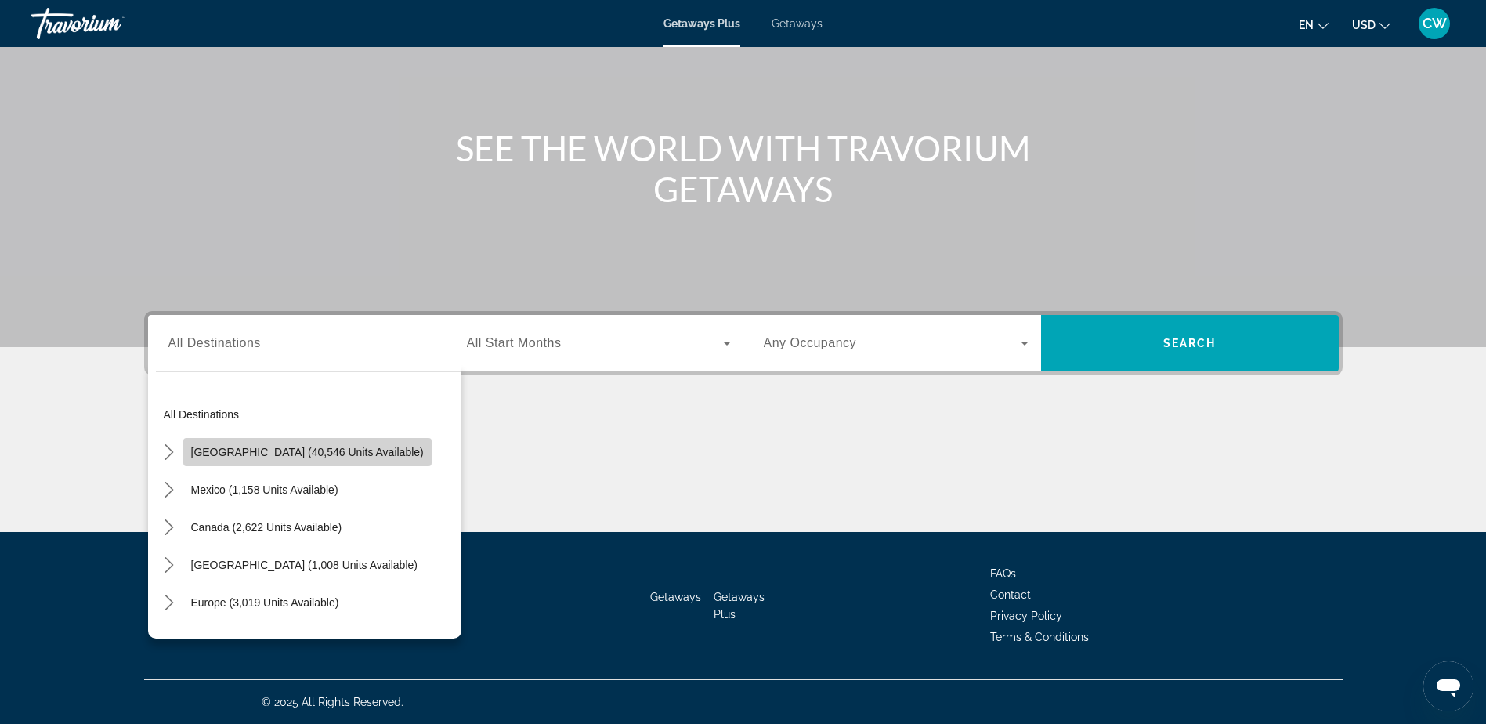
click at [374, 463] on span "Select destination: United States (40,546 units available)" at bounding box center [307, 452] width 248 height 38
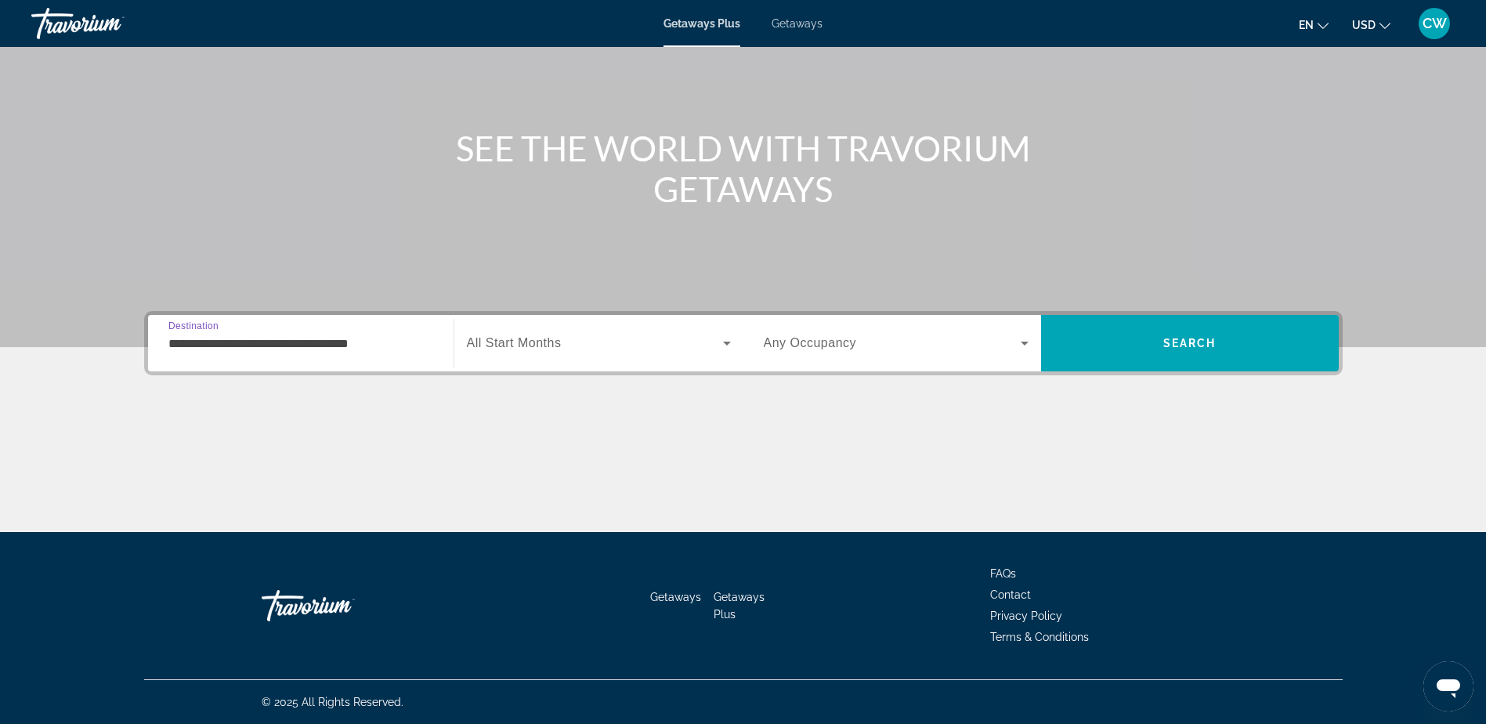
click at [392, 348] on input "**********" at bounding box center [300, 343] width 265 height 19
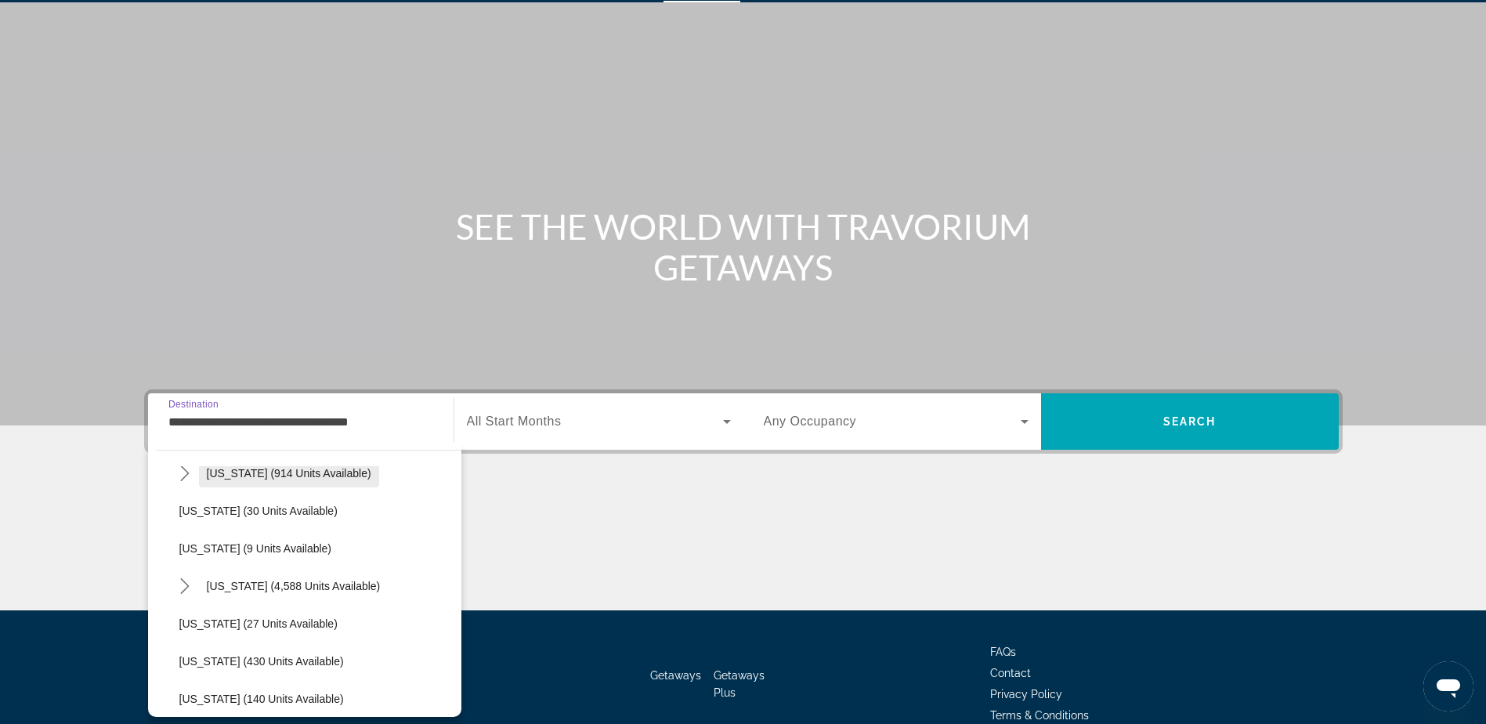
scroll to position [235, 0]
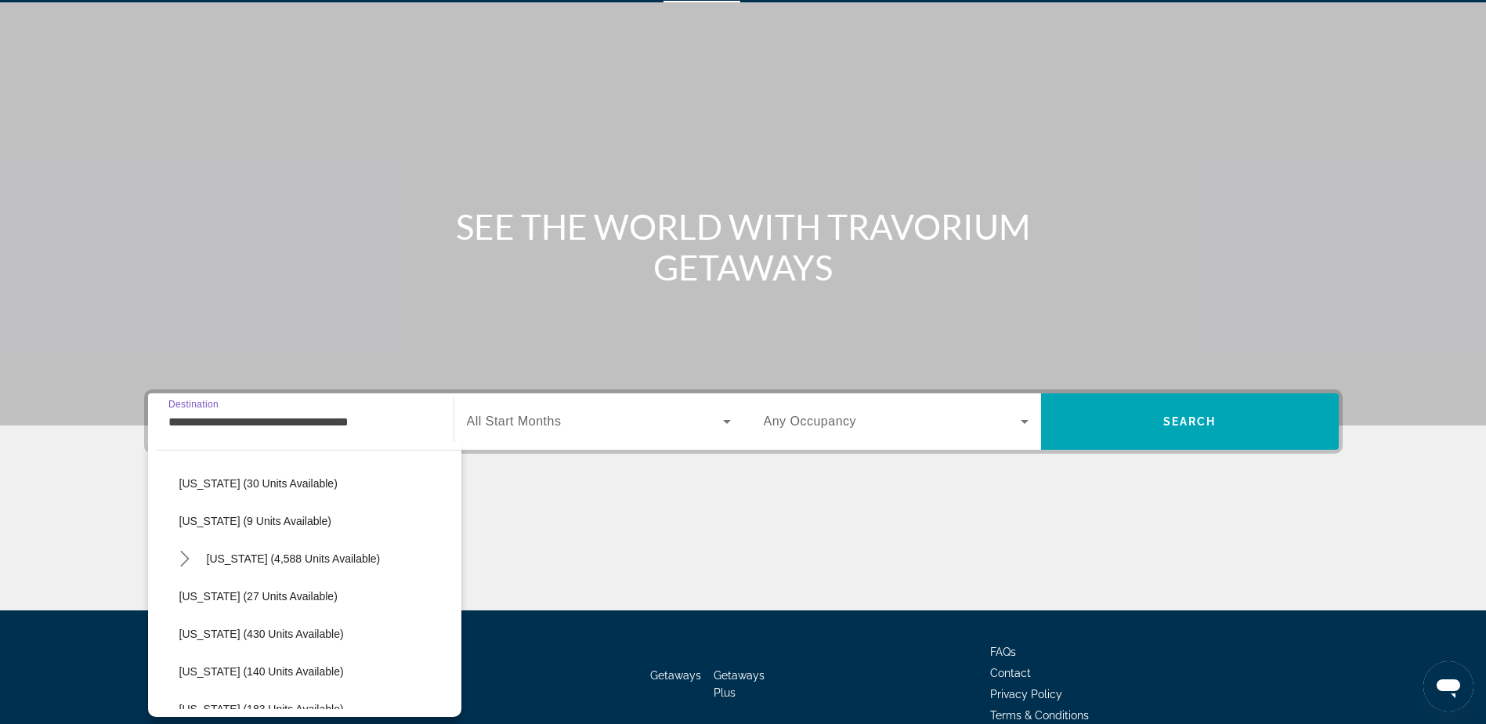
click at [302, 558] on span "[US_STATE] (4,588 units available)" at bounding box center [294, 558] width 174 height 13
type input "**********"
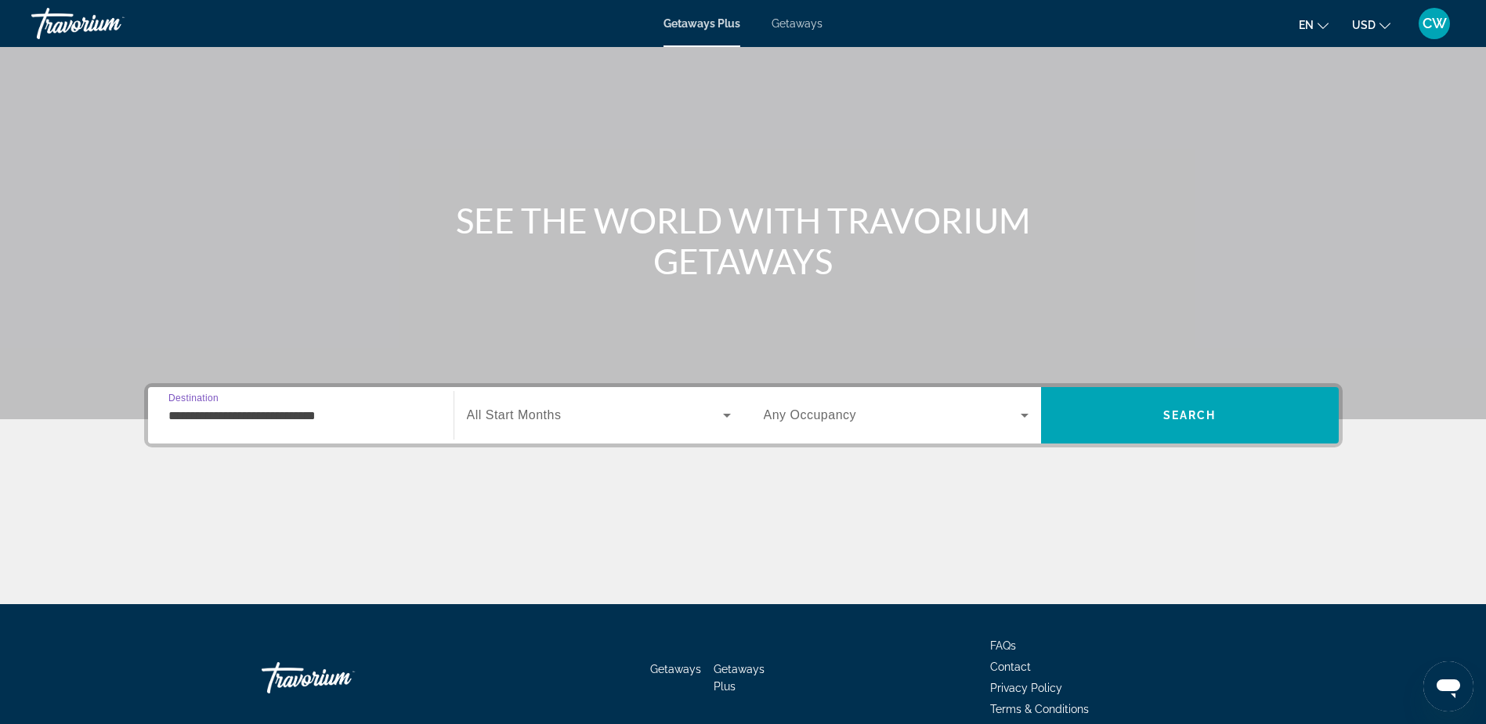
scroll to position [123, 0]
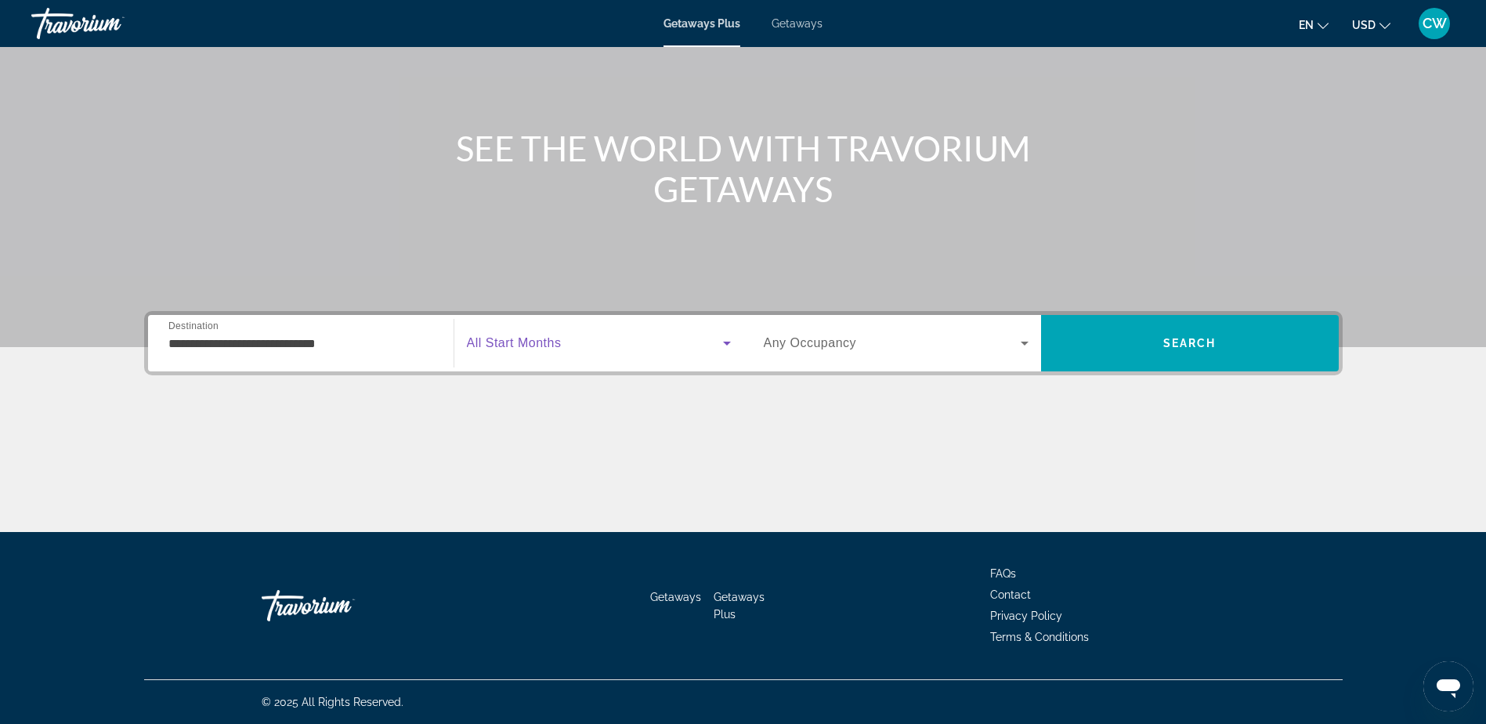
click at [618, 351] on span "Search widget" at bounding box center [595, 343] width 256 height 19
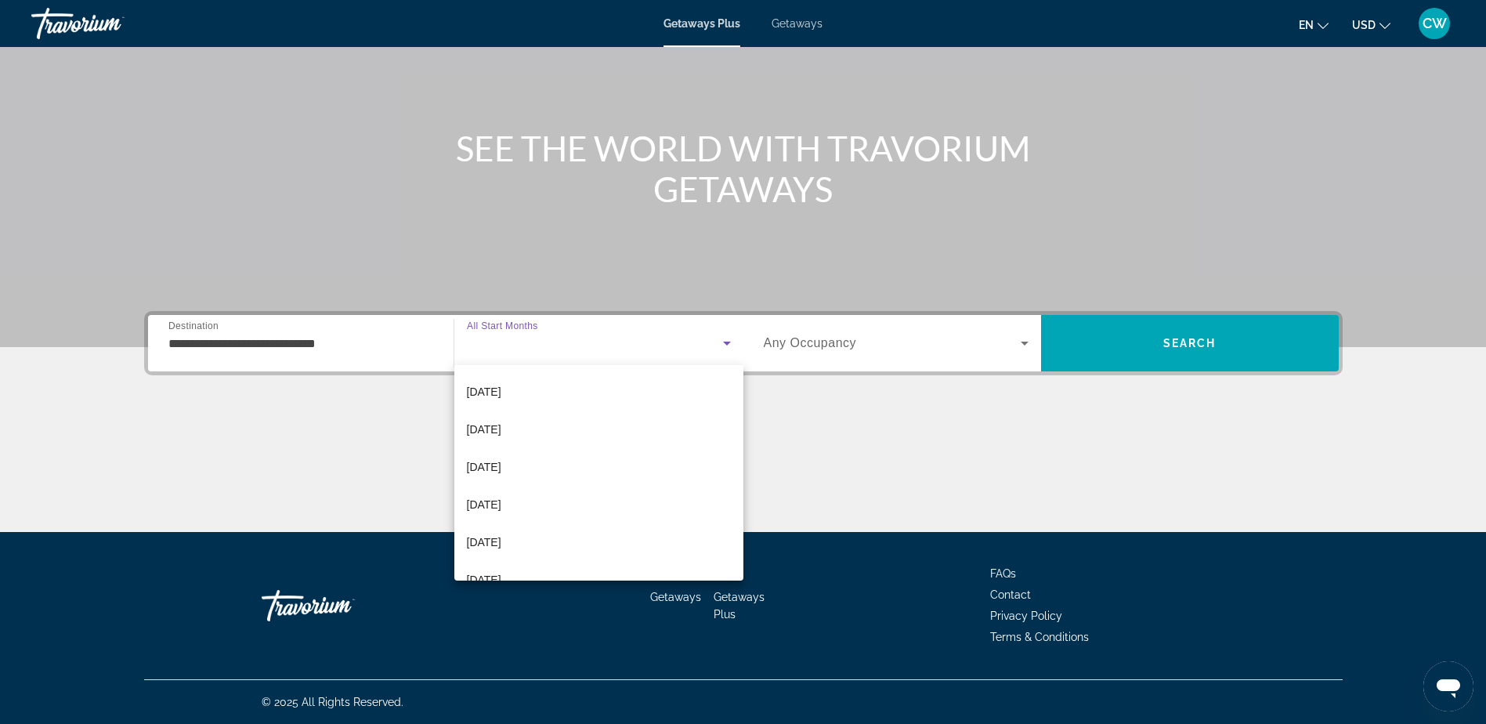
scroll to position [154, 0]
click at [501, 421] on span "[DATE]" at bounding box center [484, 424] width 34 height 19
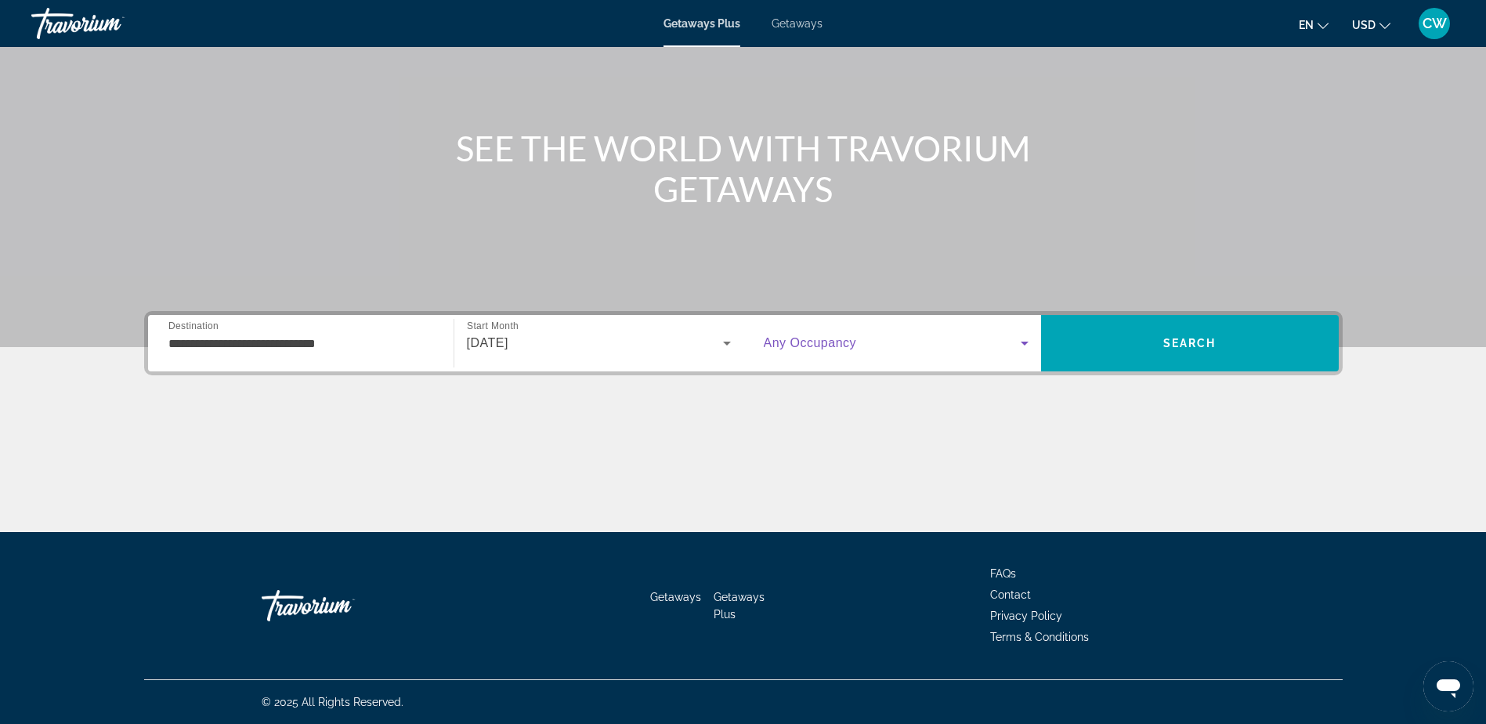
click at [1032, 345] on icon "Search widget" at bounding box center [1024, 343] width 19 height 19
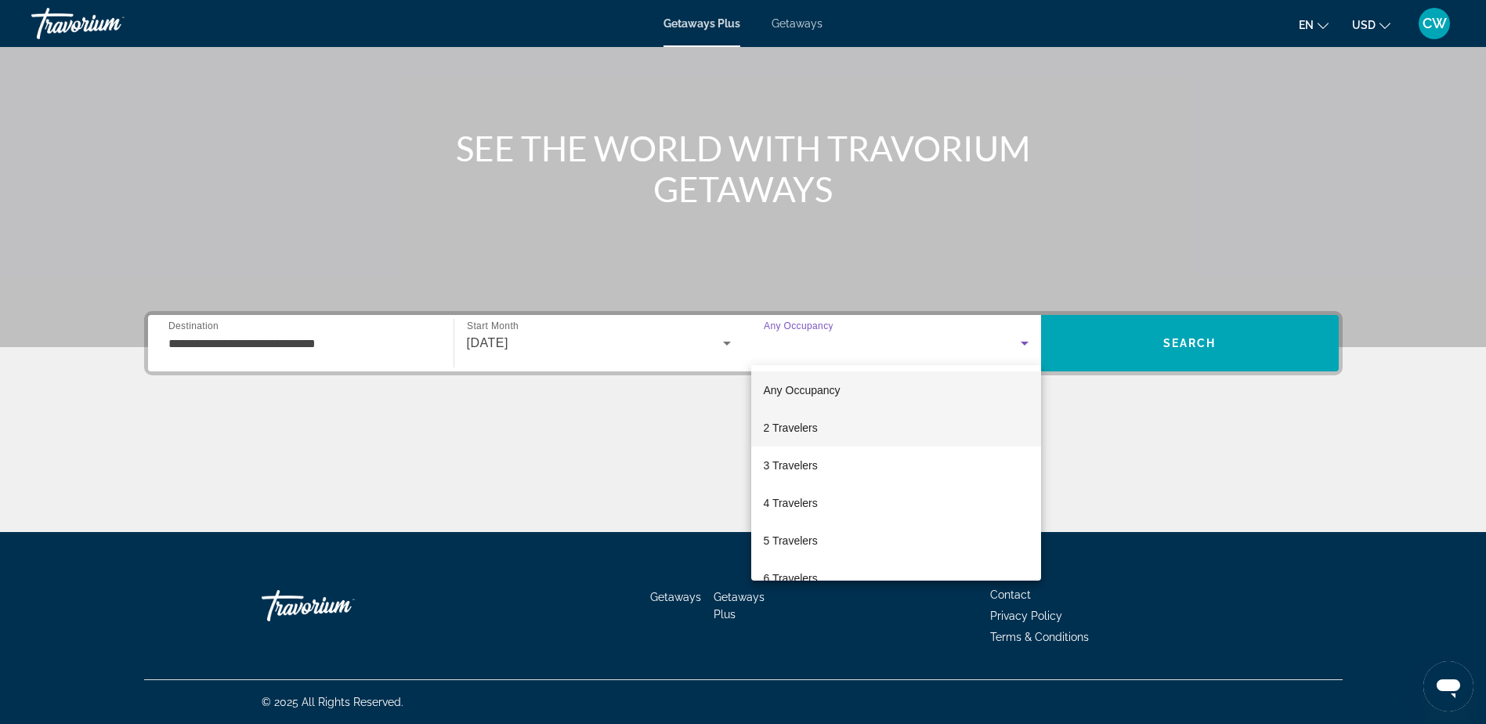
click at [832, 435] on mat-option "2 Travelers" at bounding box center [896, 428] width 290 height 38
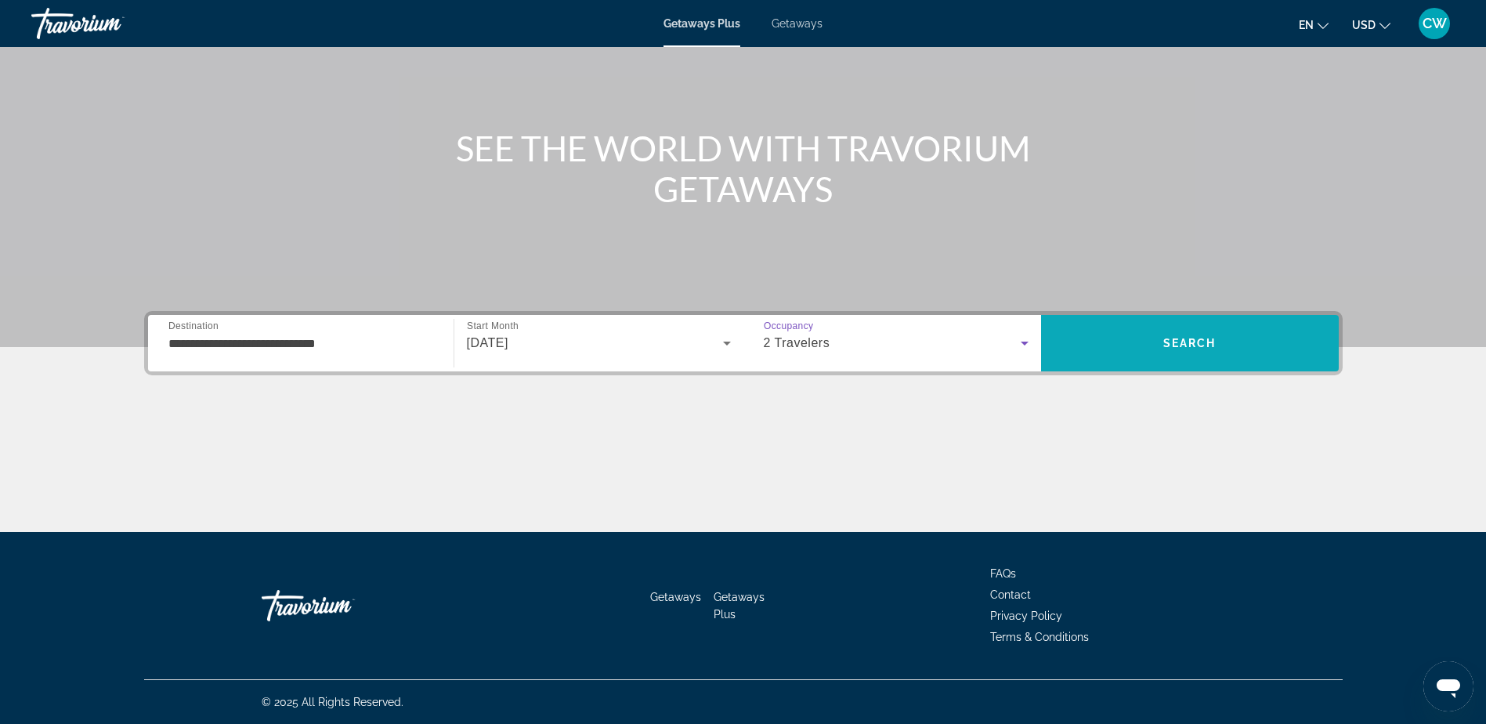
click at [1184, 362] on button "Search" at bounding box center [1190, 343] width 298 height 56
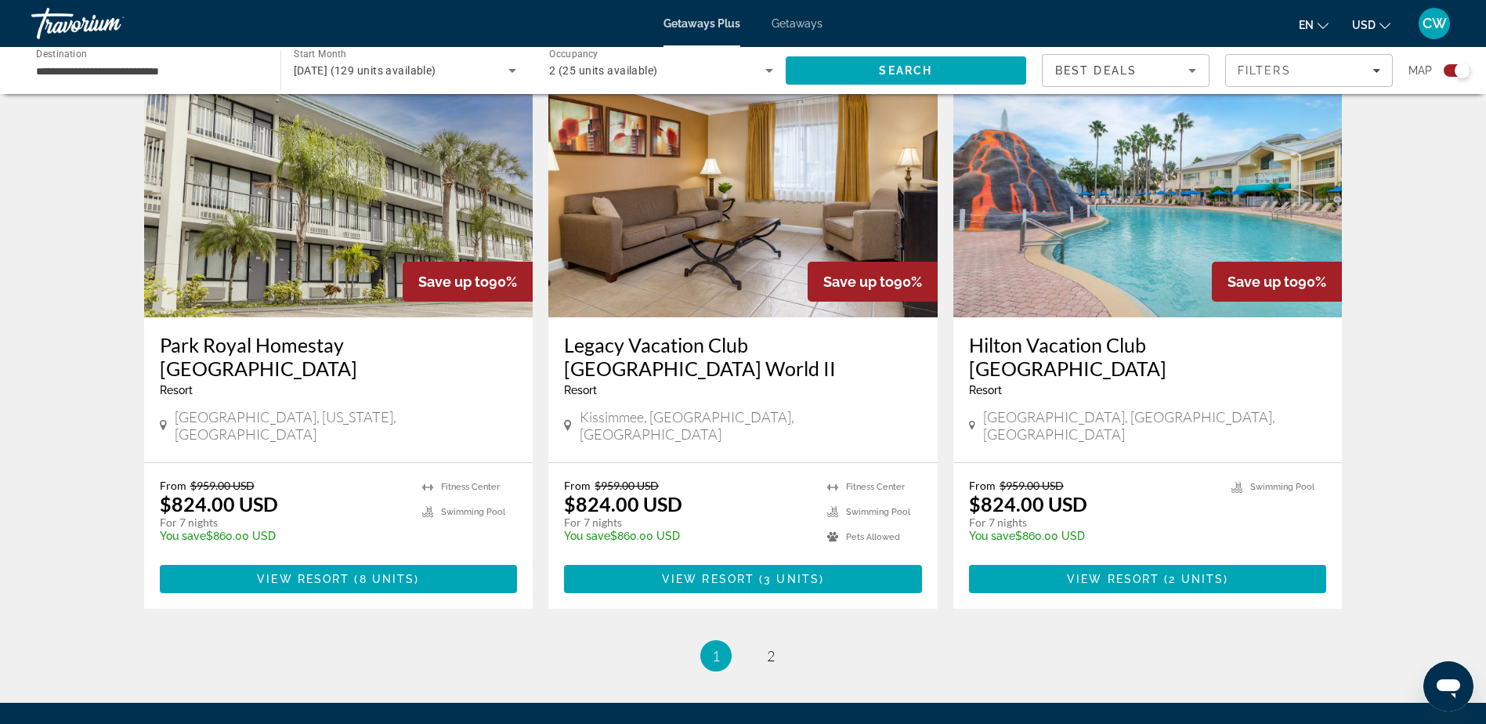
scroll to position [2319, 0]
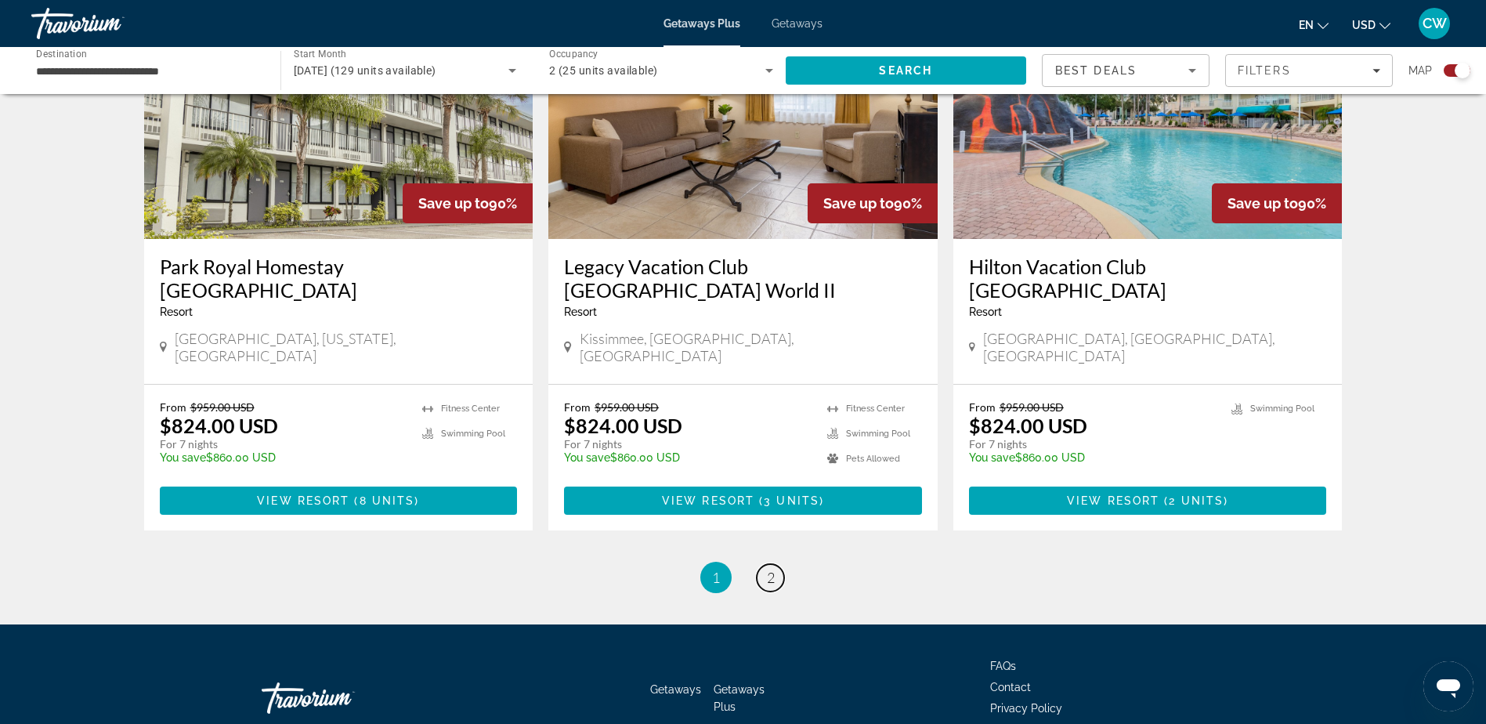
click at [770, 569] on span "2" at bounding box center [771, 577] width 8 height 17
